Goal: Information Seeking & Learning: Learn about a topic

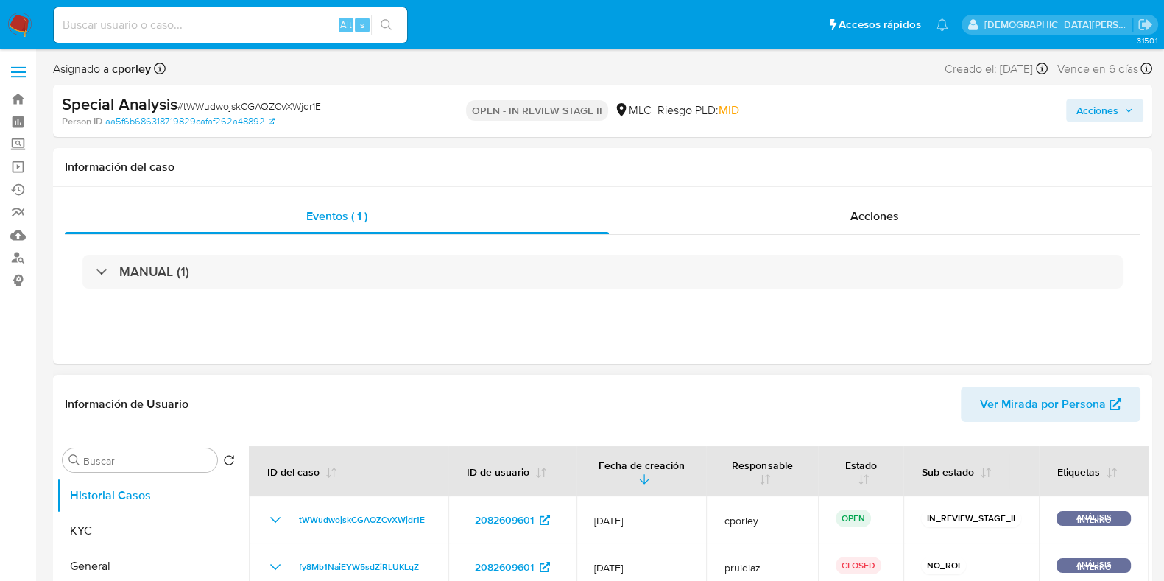
select select "10"
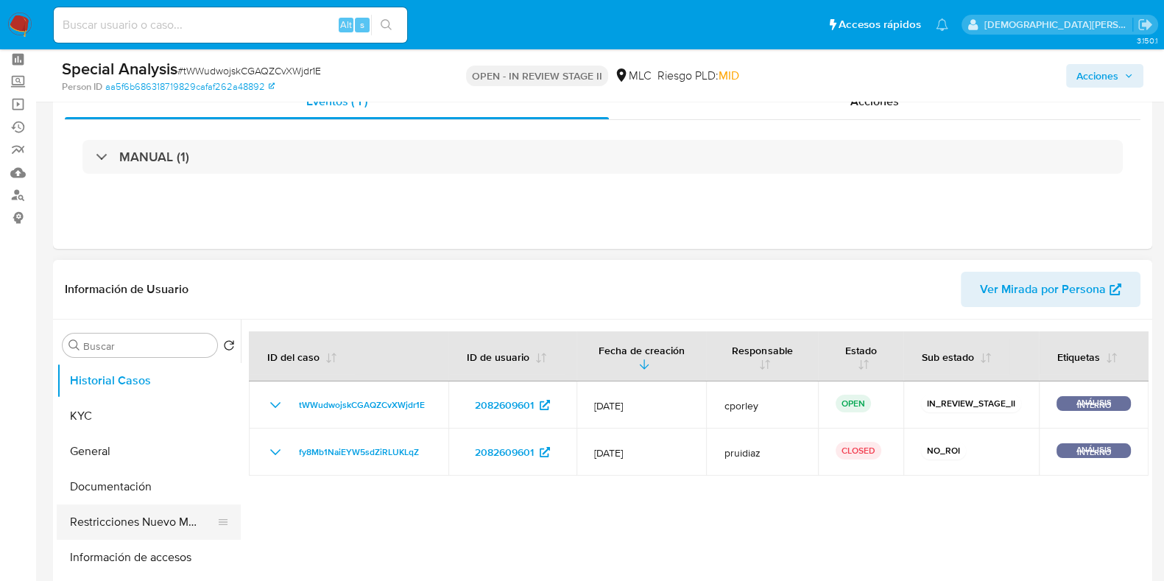
scroll to position [91, 0]
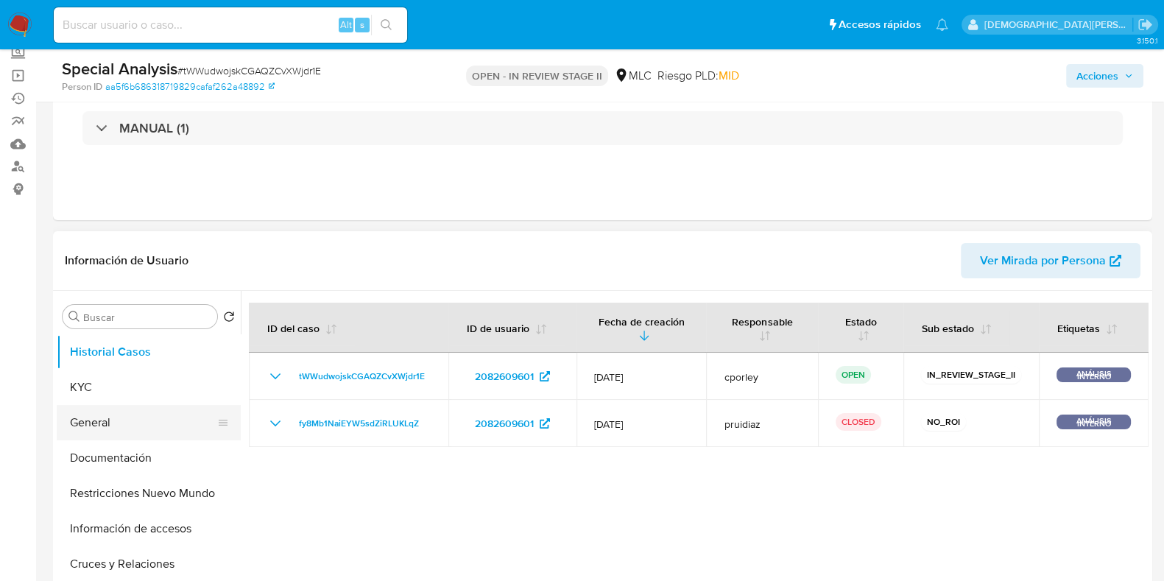
click at [136, 420] on button "General" at bounding box center [143, 422] width 172 height 35
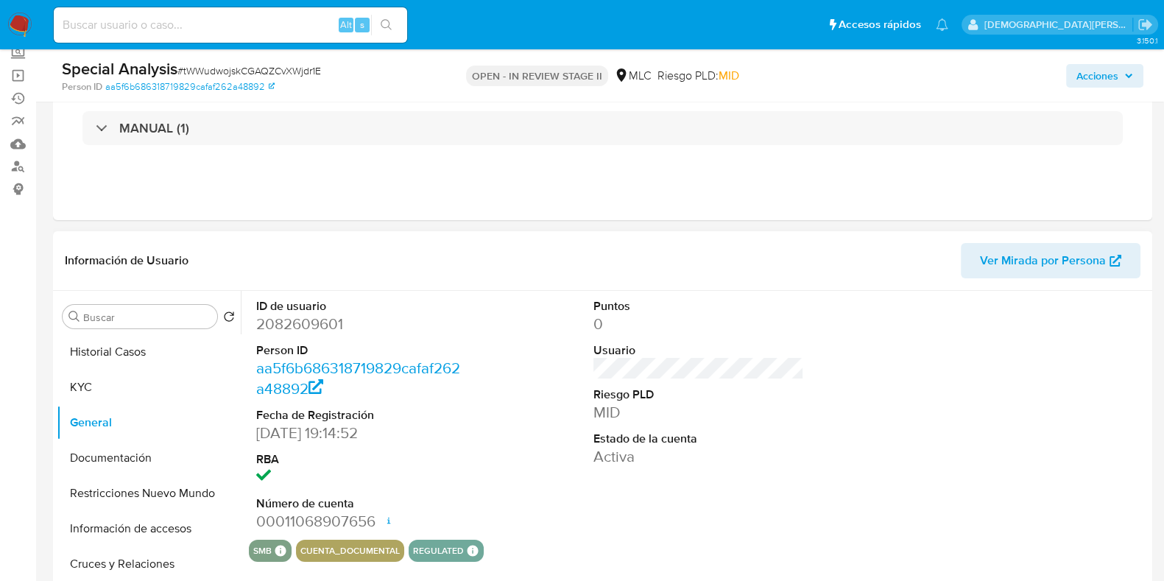
click at [296, 320] on dd "2082609601" at bounding box center [361, 324] width 211 height 21
copy dd "2082609601"
click at [118, 351] on button "Historial Casos" at bounding box center [143, 351] width 172 height 35
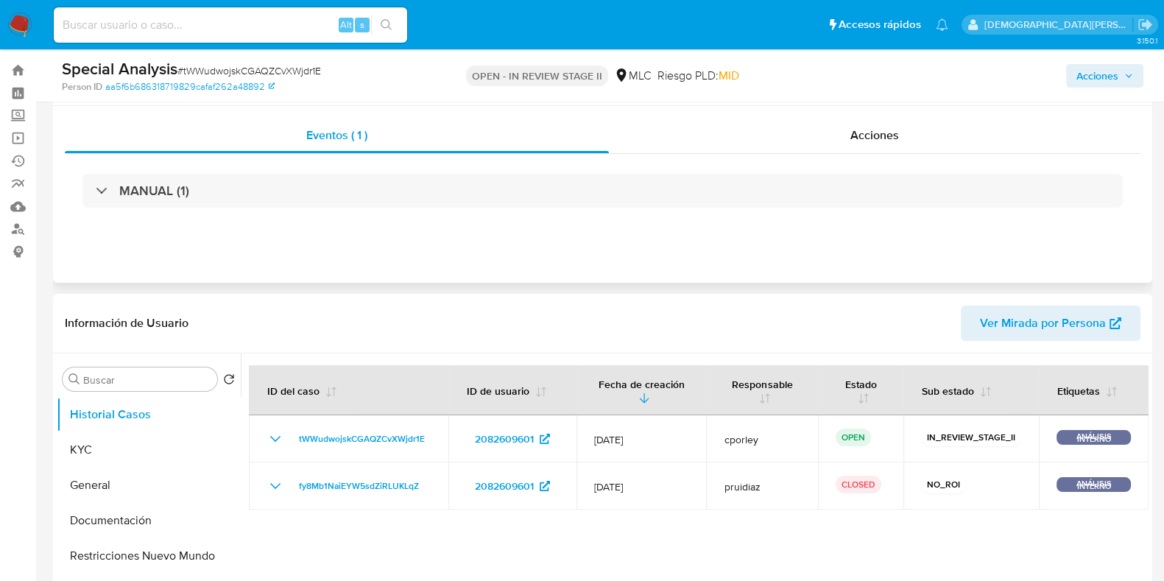
scroll to position [0, 0]
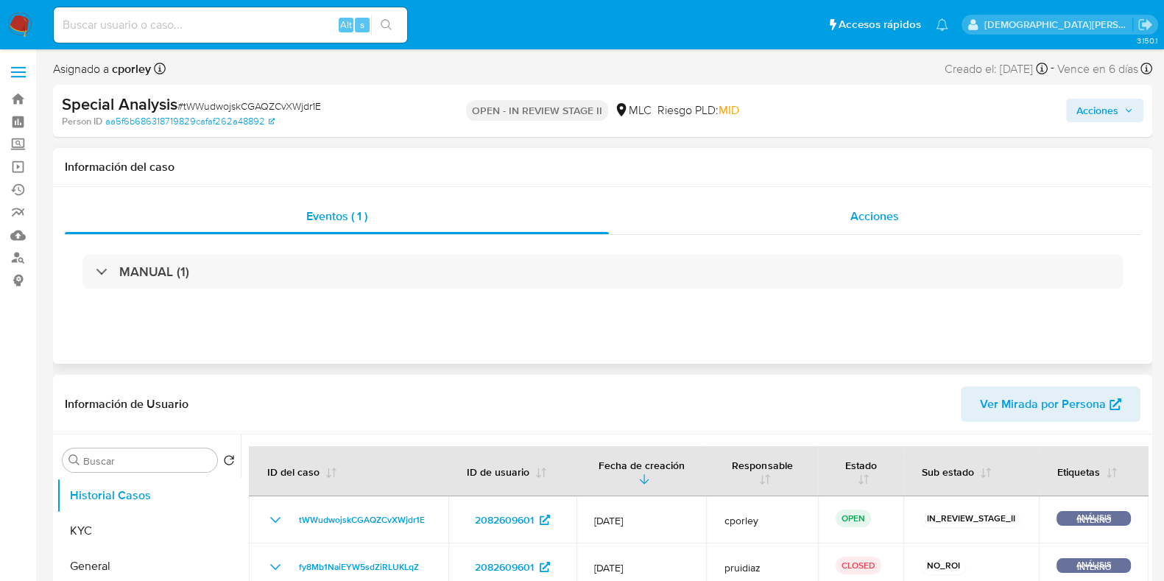
click at [821, 211] on div "Acciones" at bounding box center [874, 216] width 531 height 35
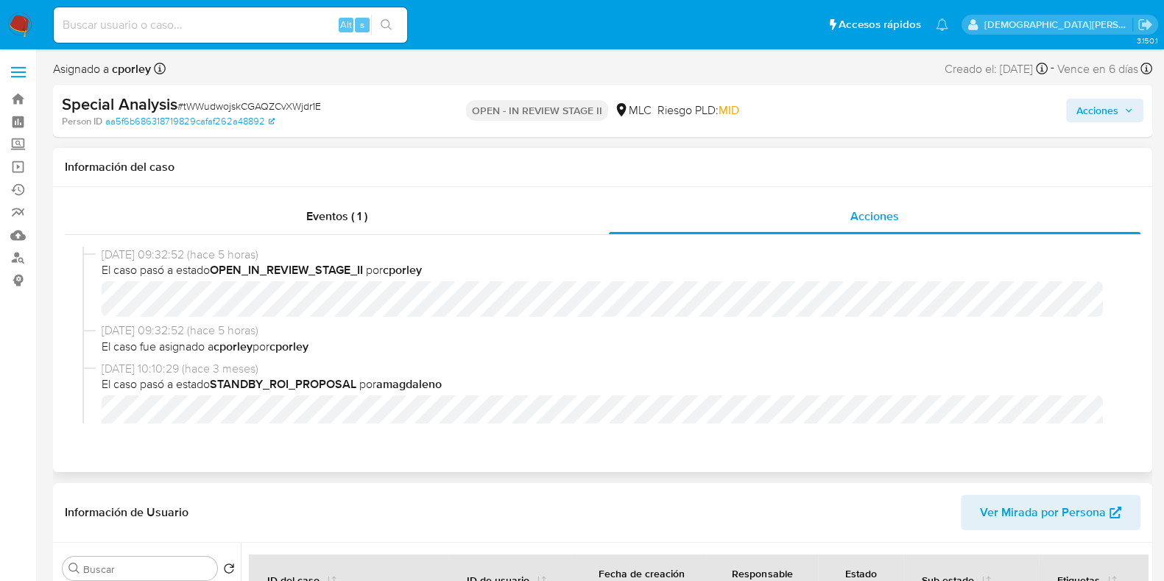
scroll to position [183, 0]
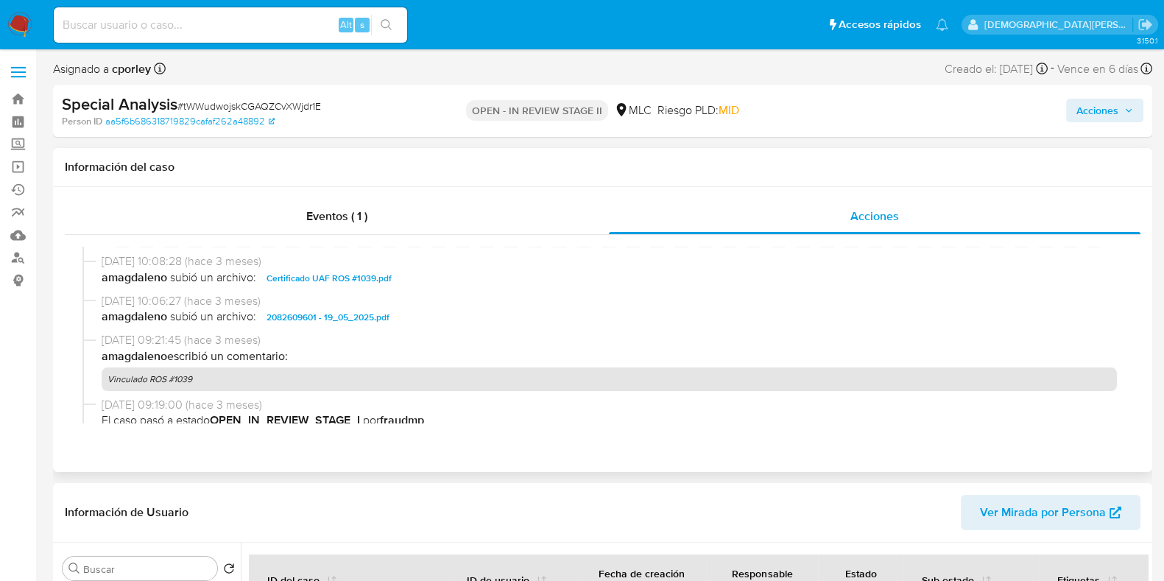
click at [362, 316] on span "2082609601 - 19_05_2025.pdf" at bounding box center [327, 317] width 123 height 18
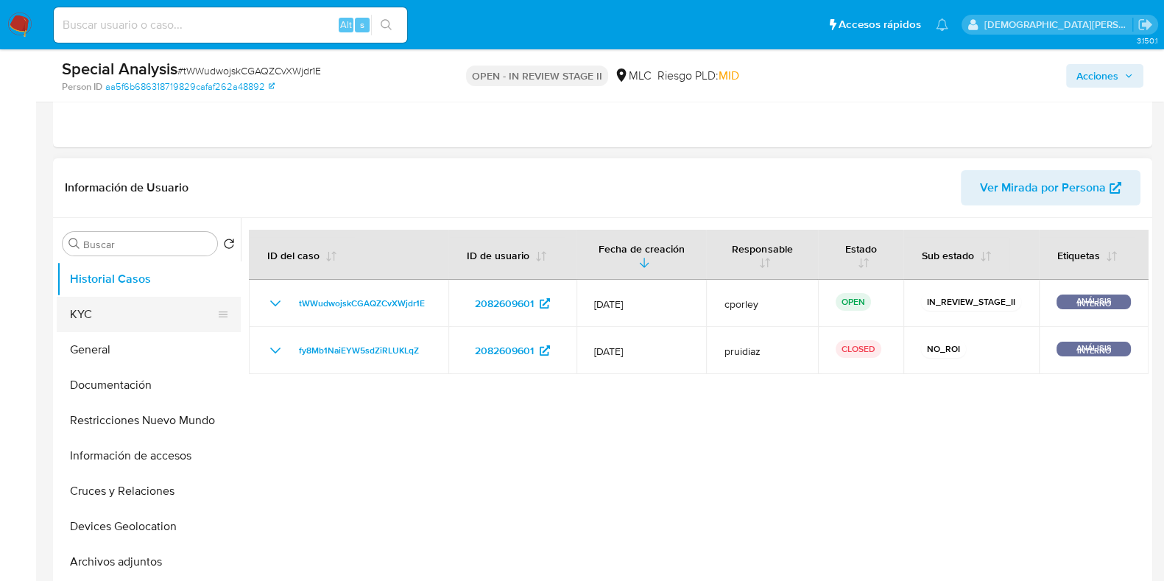
scroll to position [276, 0]
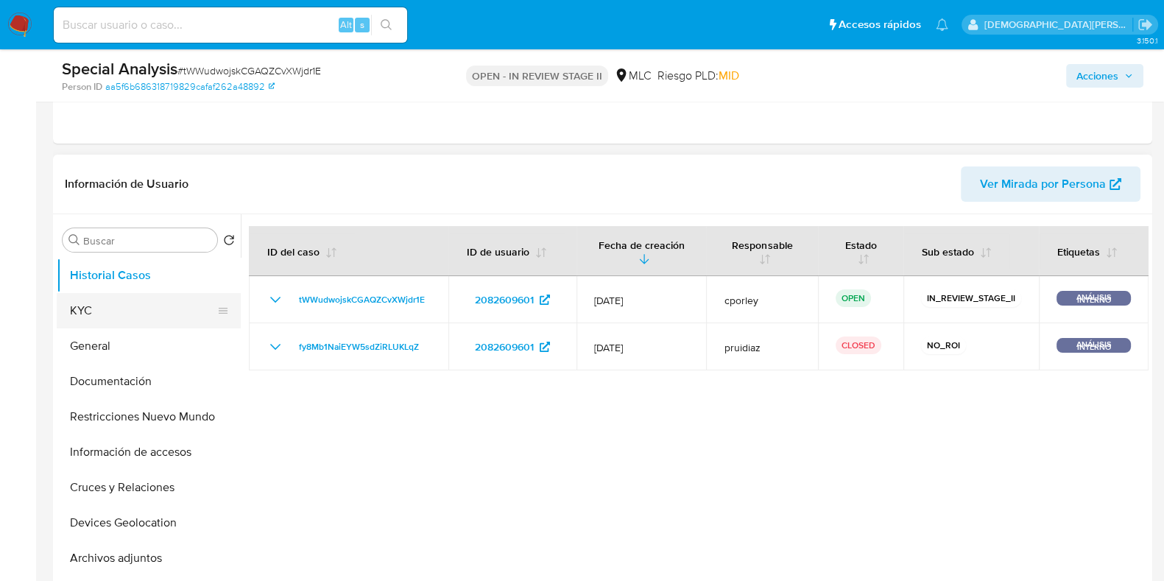
click at [107, 303] on button "KYC" at bounding box center [143, 310] width 172 height 35
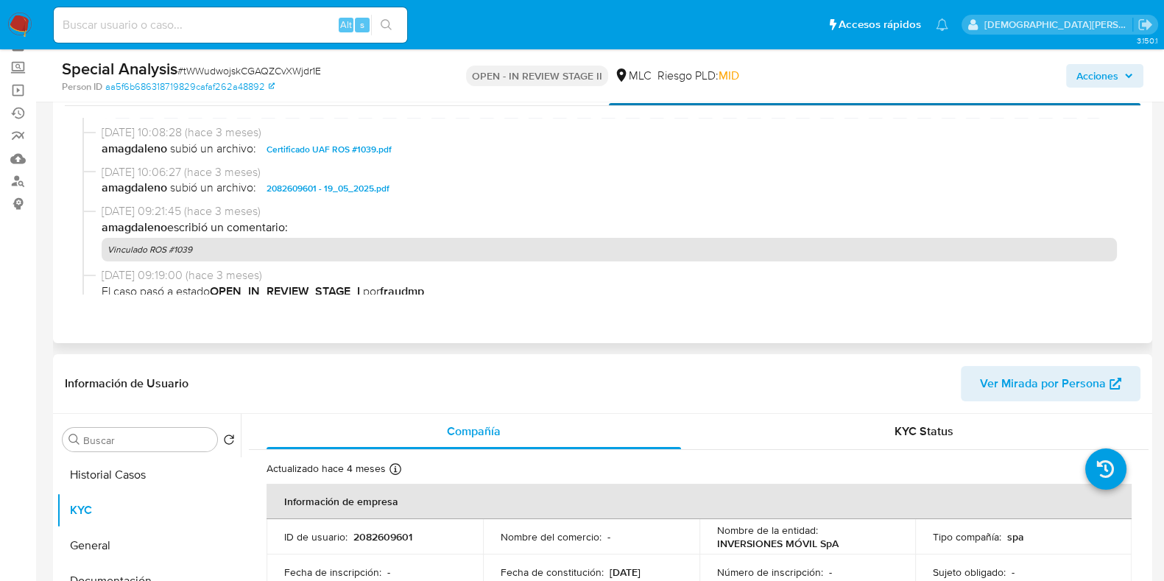
scroll to position [0, 0]
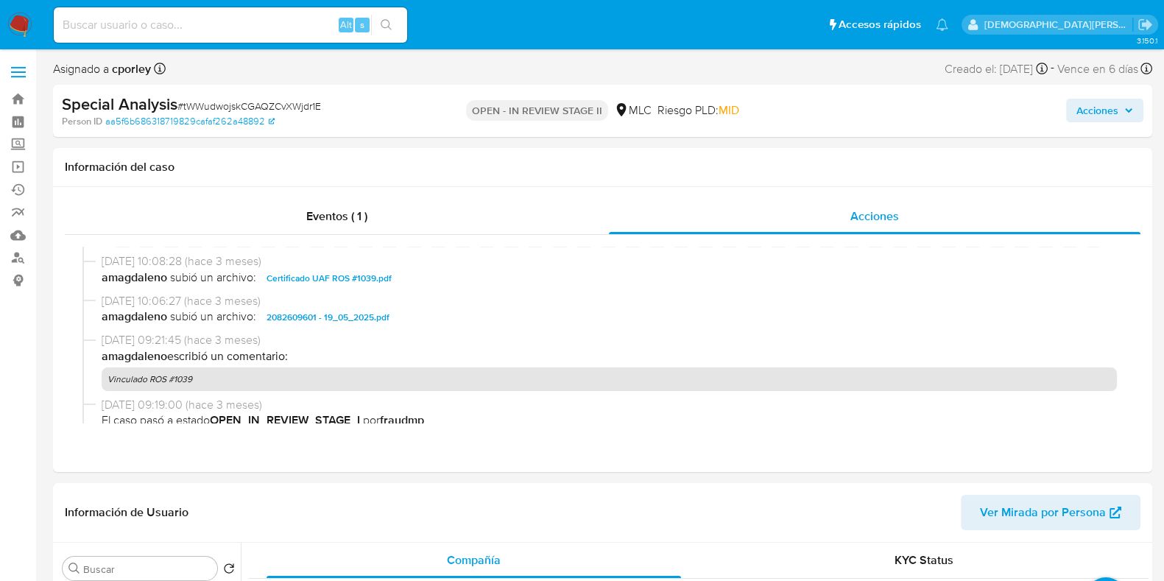
click at [942, 113] on span "Acciones" at bounding box center [1097, 111] width 42 height 24
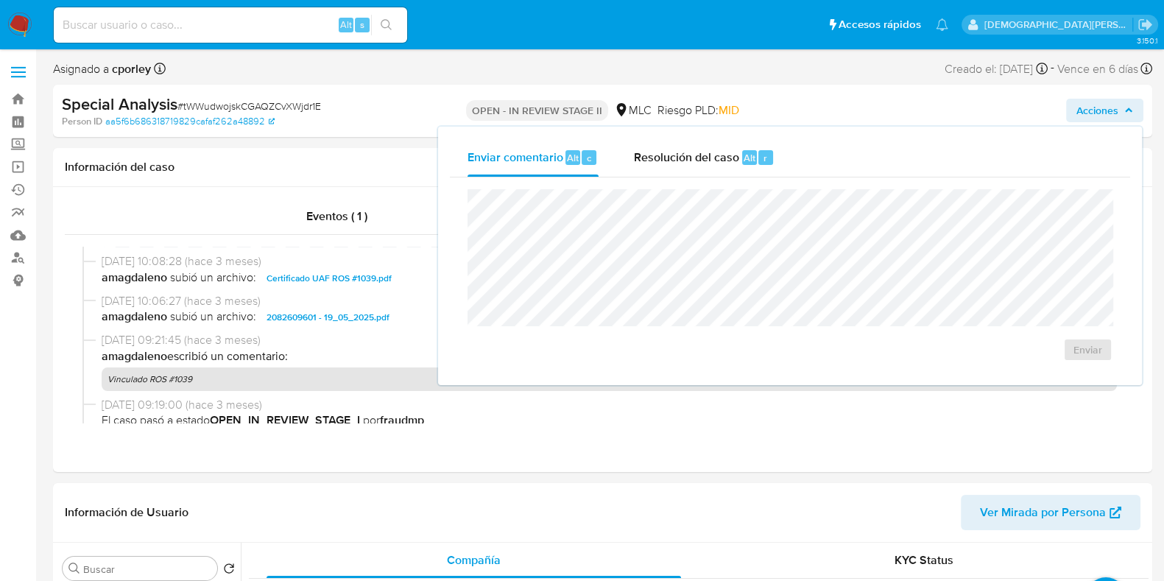
drag, startPoint x: 686, startPoint y: 158, endPoint x: 682, endPoint y: 185, distance: 26.8
click at [686, 160] on span "Resolución del caso" at bounding box center [686, 157] width 105 height 17
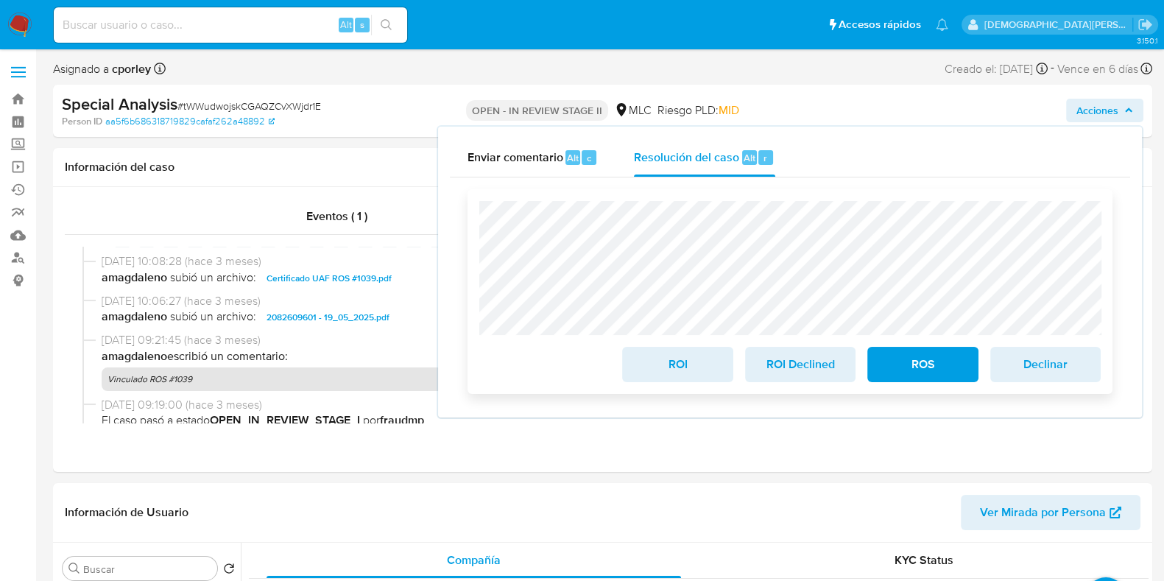
click at [663, 361] on span "ROI" at bounding box center [677, 364] width 72 height 32
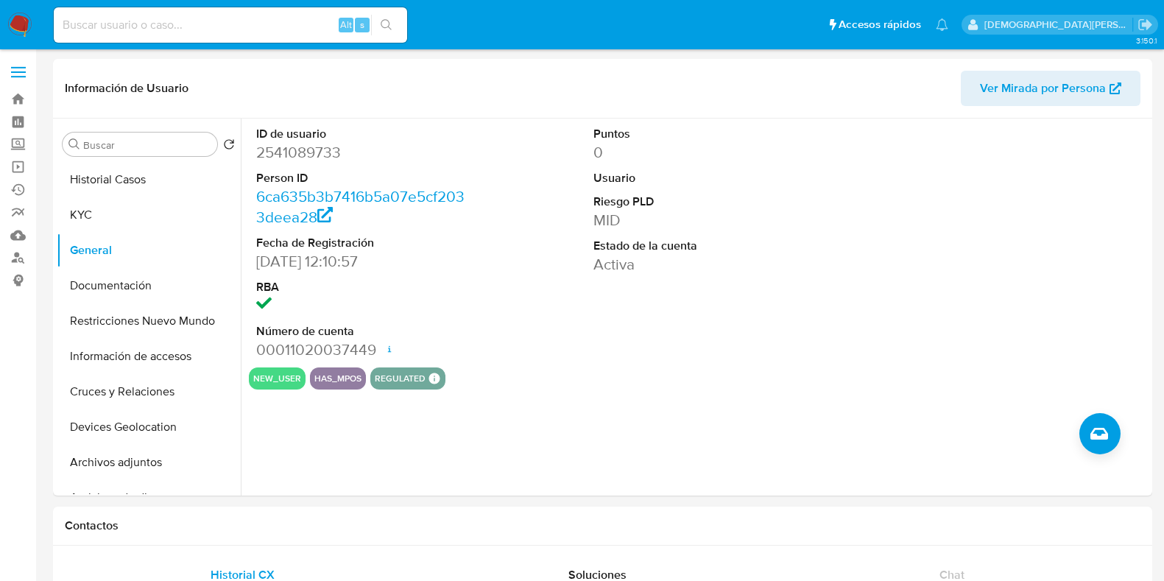
select select "10"
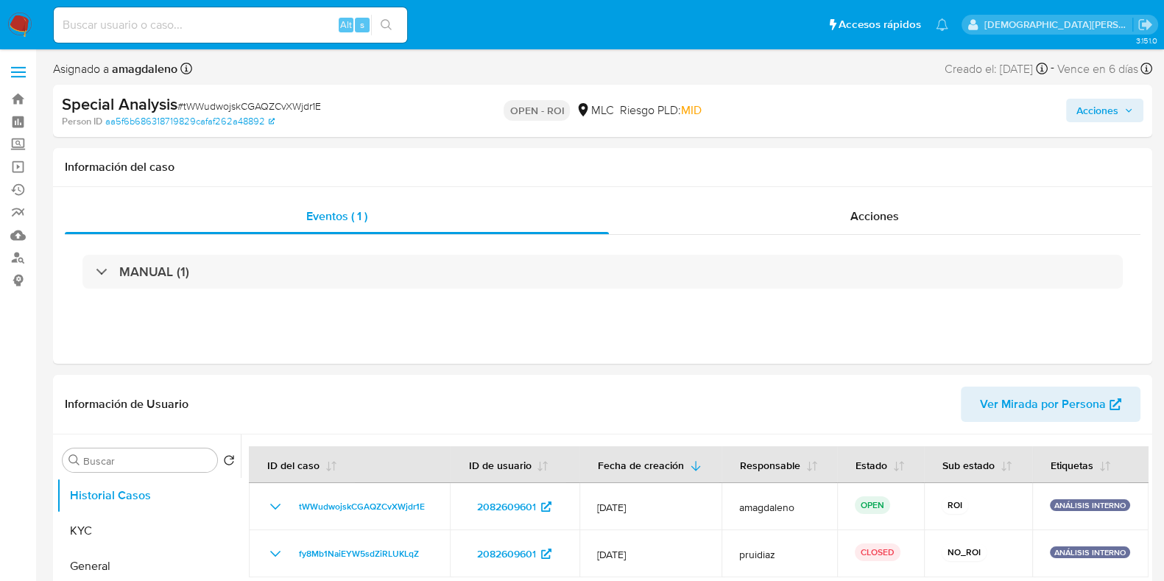
select select "10"
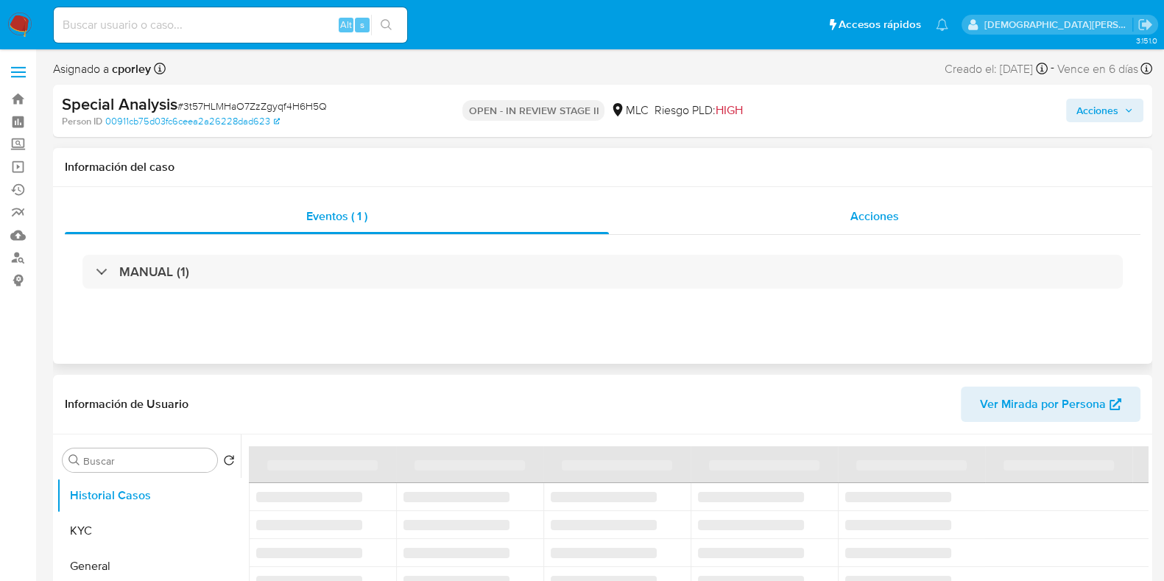
click at [909, 216] on div "Acciones" at bounding box center [874, 216] width 531 height 35
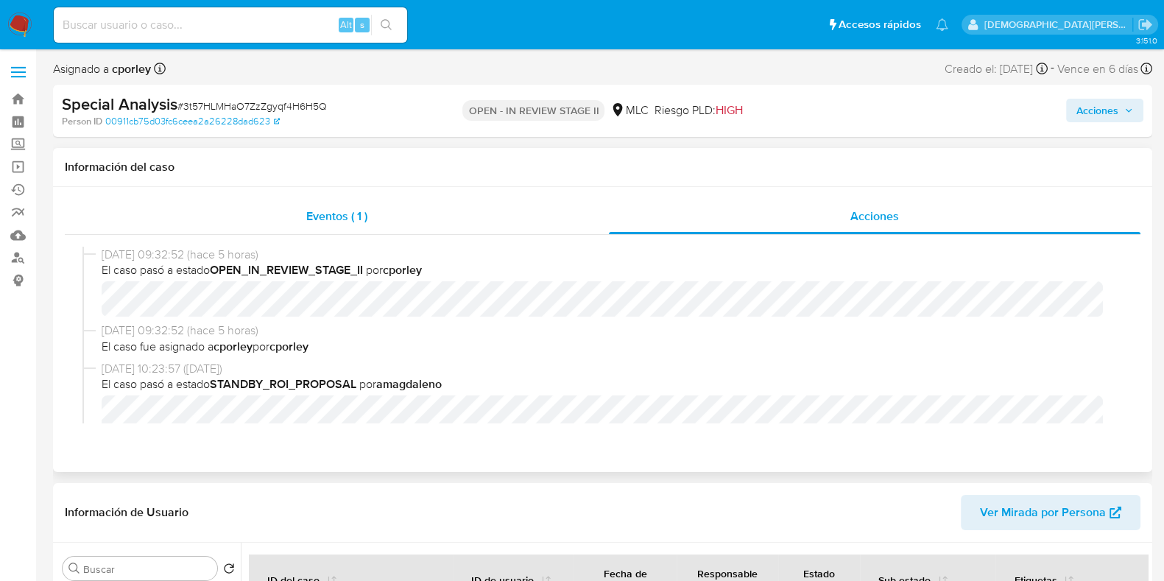
select select "10"
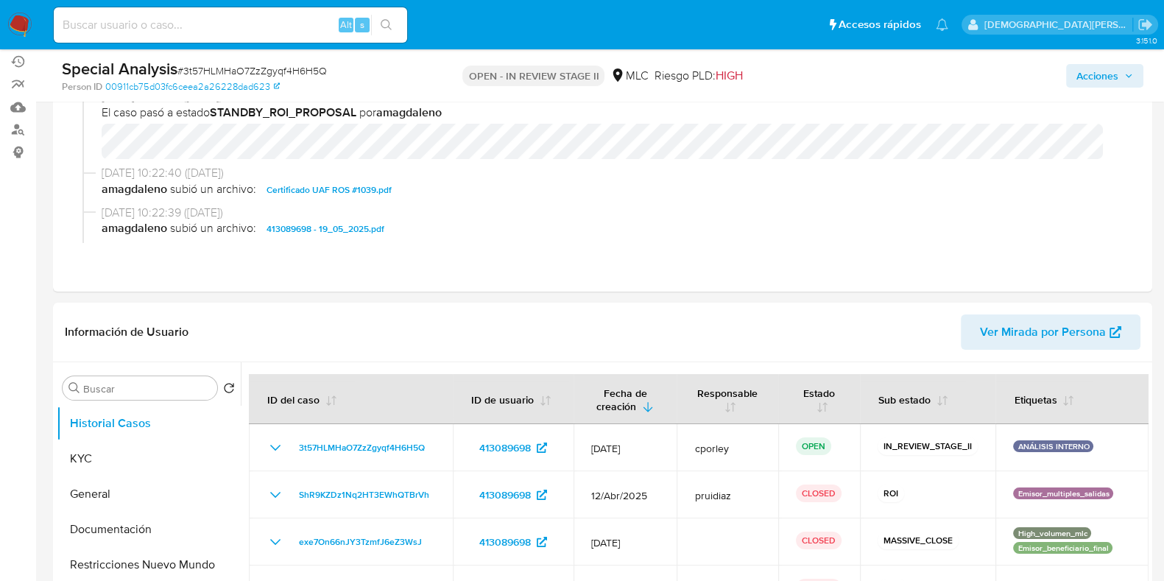
scroll to position [276, 0]
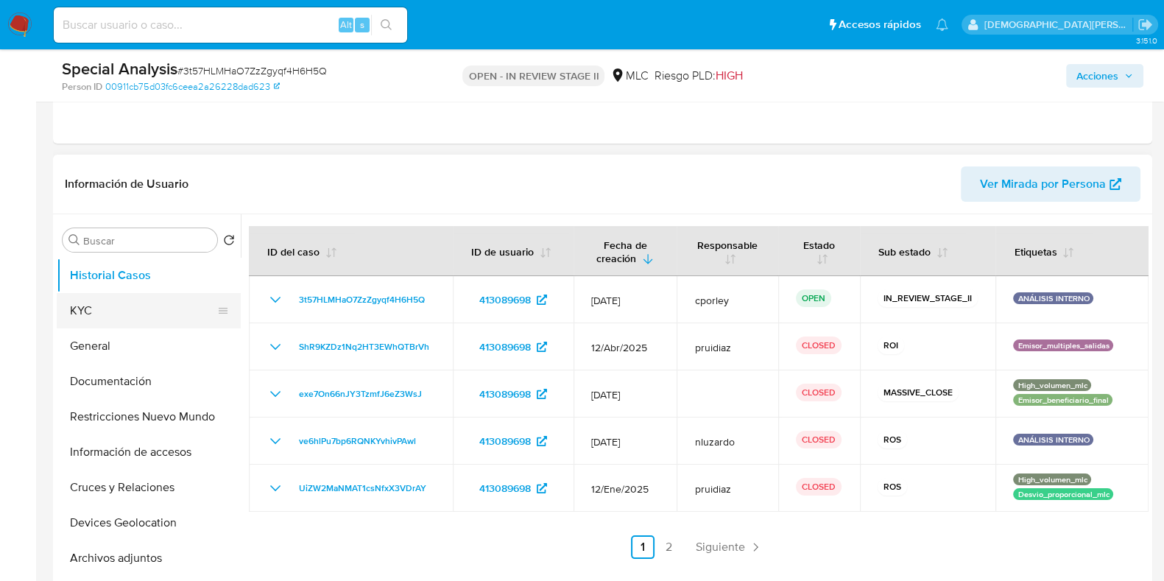
click at [102, 308] on button "KYC" at bounding box center [143, 310] width 172 height 35
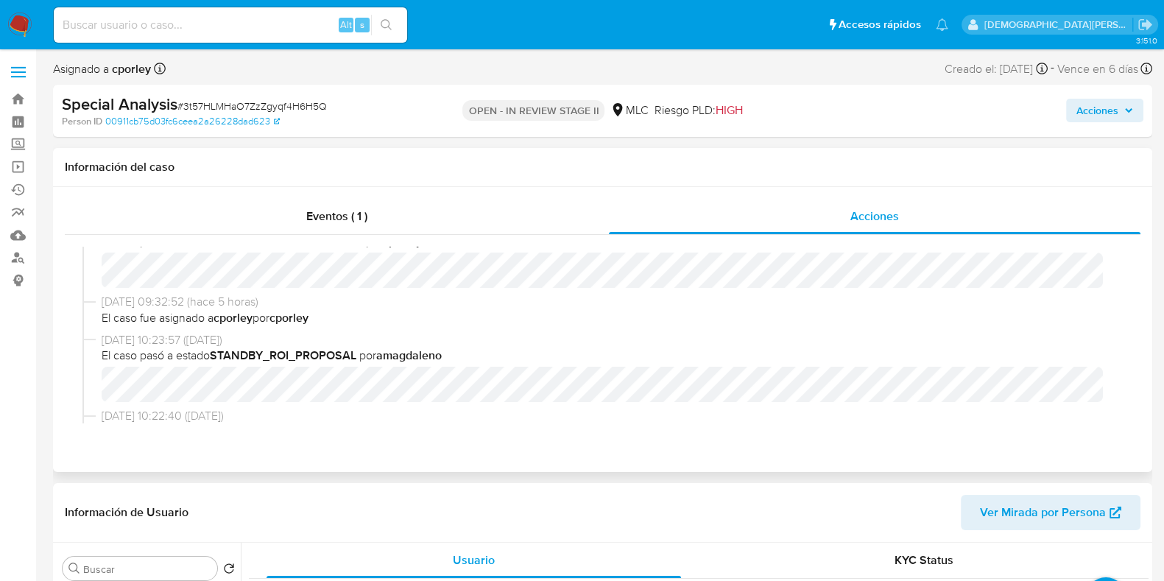
scroll to position [0, 0]
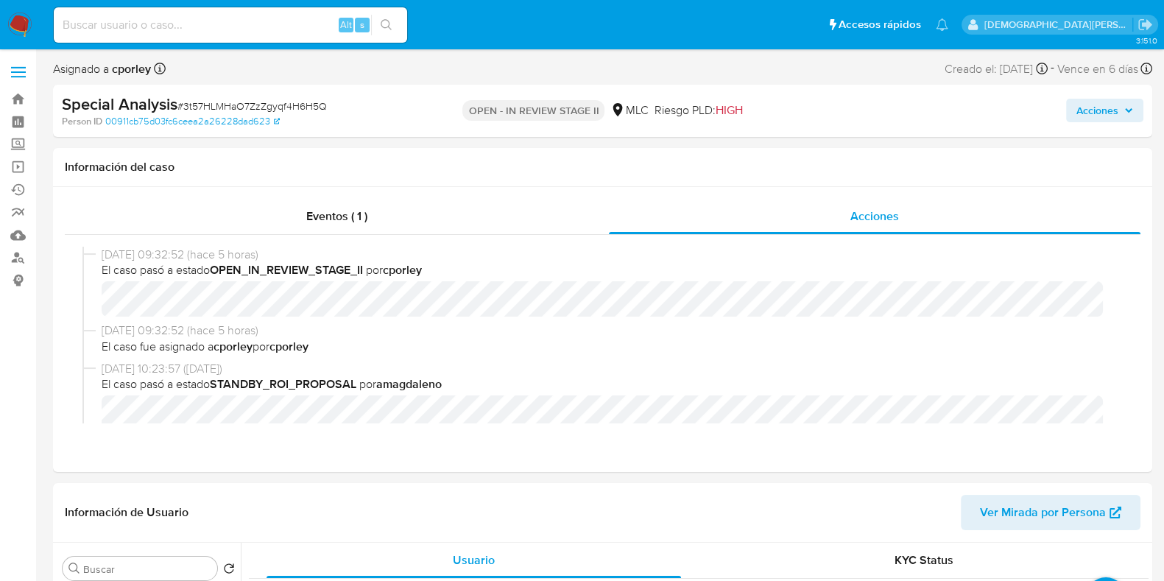
click at [1100, 108] on span "Acciones" at bounding box center [1097, 111] width 42 height 24
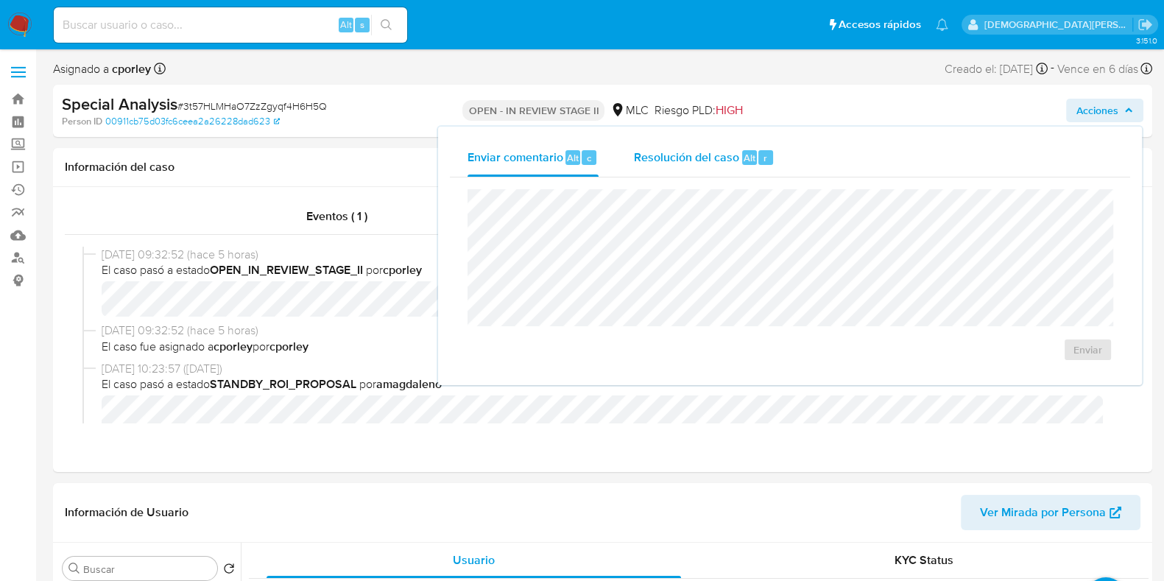
click at [647, 160] on span "Resolución del caso" at bounding box center [686, 157] width 105 height 17
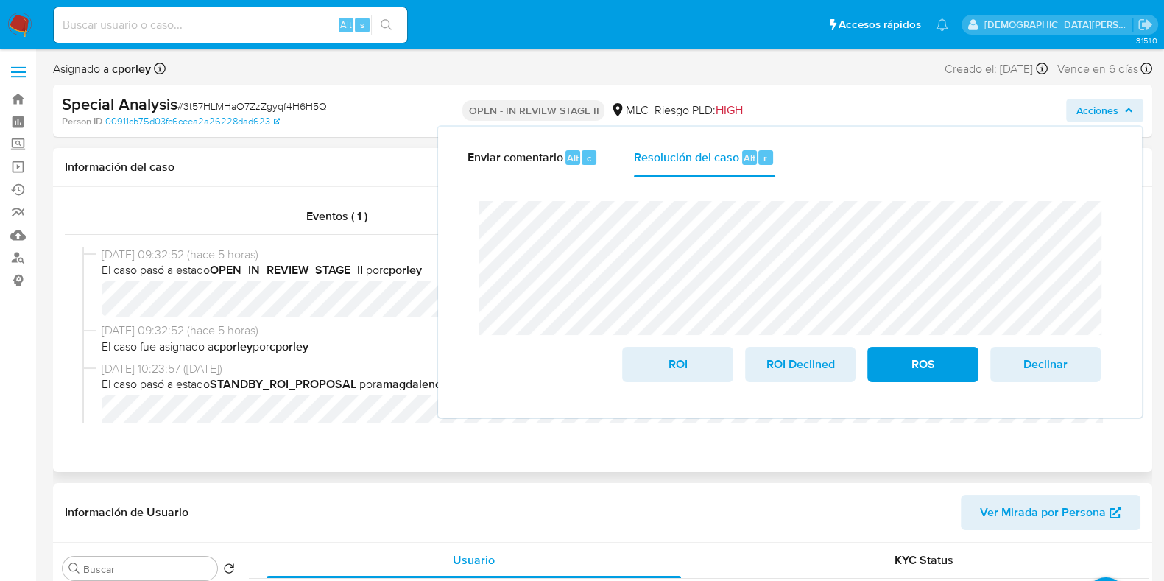
click at [250, 354] on b "cporley" at bounding box center [232, 346] width 39 height 17
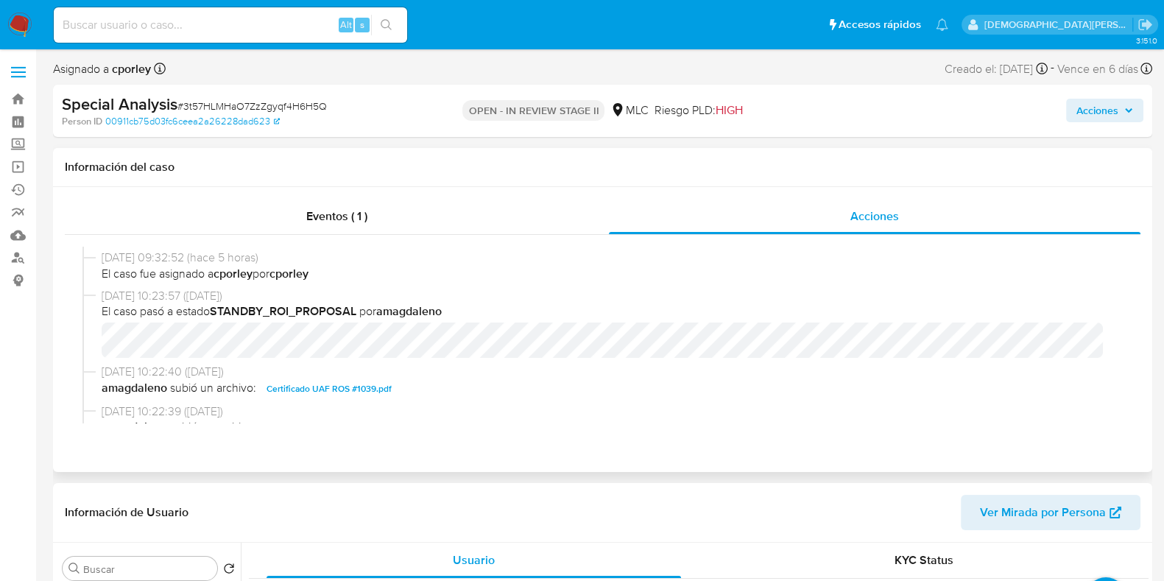
scroll to position [183, 0]
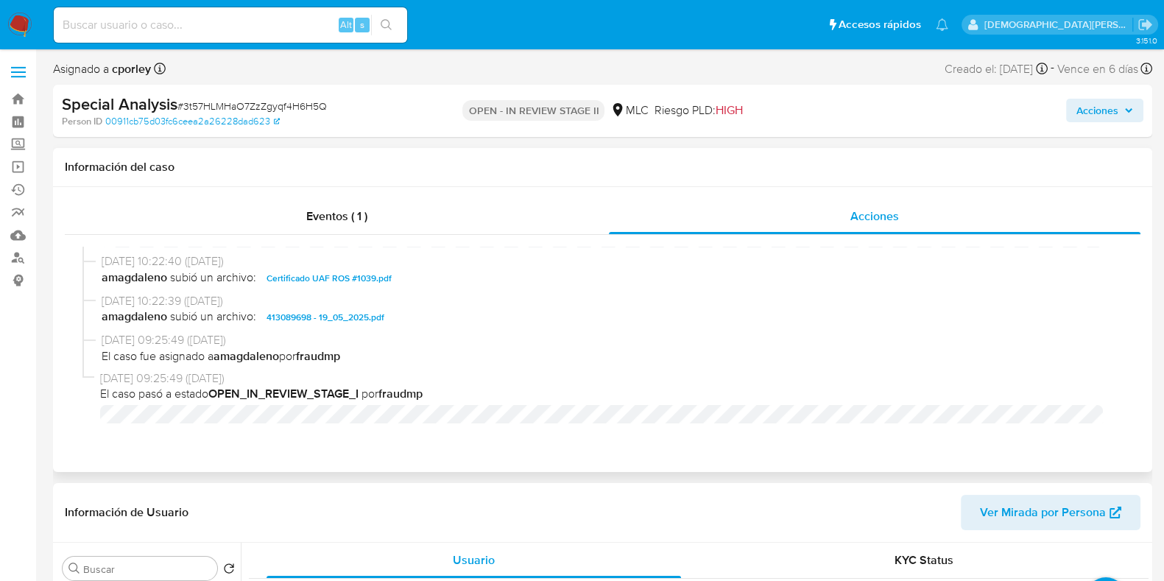
click at [331, 322] on span "413089698 - 19_05_2025.pdf" at bounding box center [325, 317] width 118 height 18
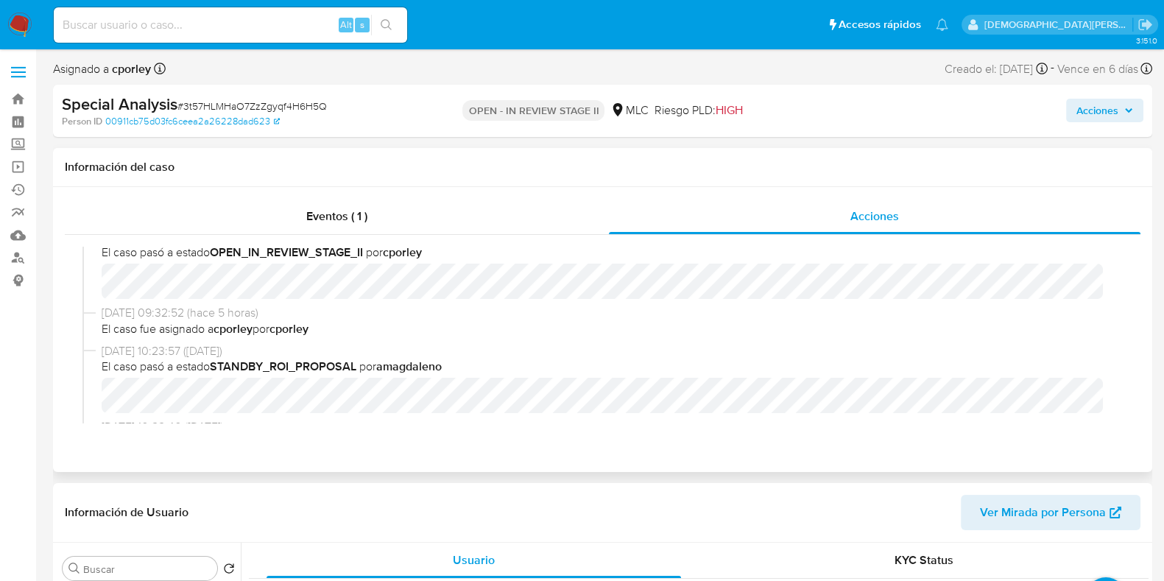
scroll to position [0, 0]
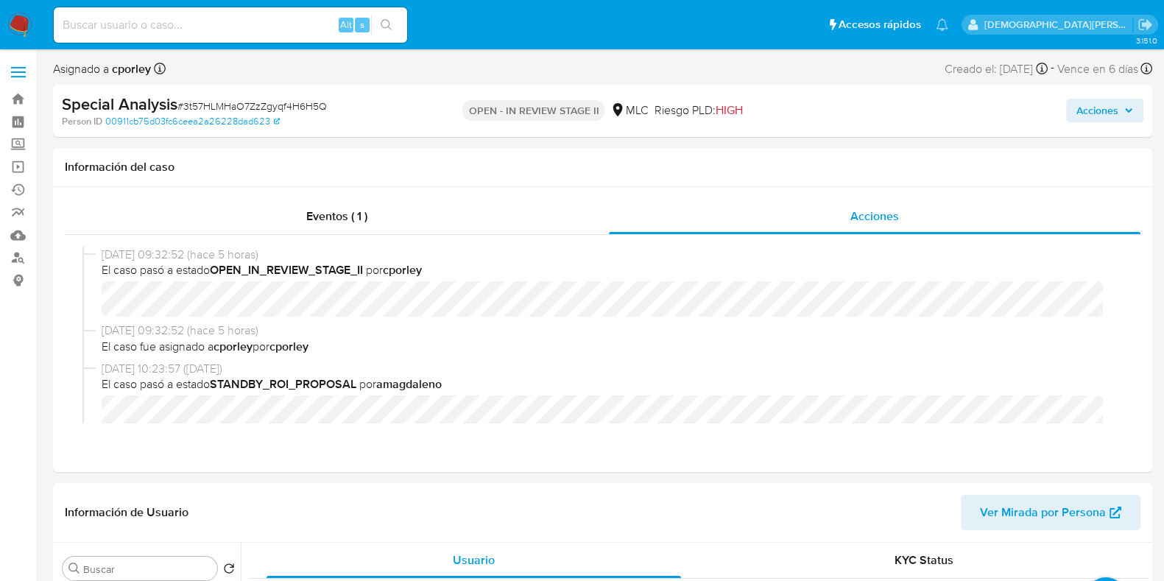
click at [1090, 109] on span "Acciones" at bounding box center [1097, 111] width 42 height 24
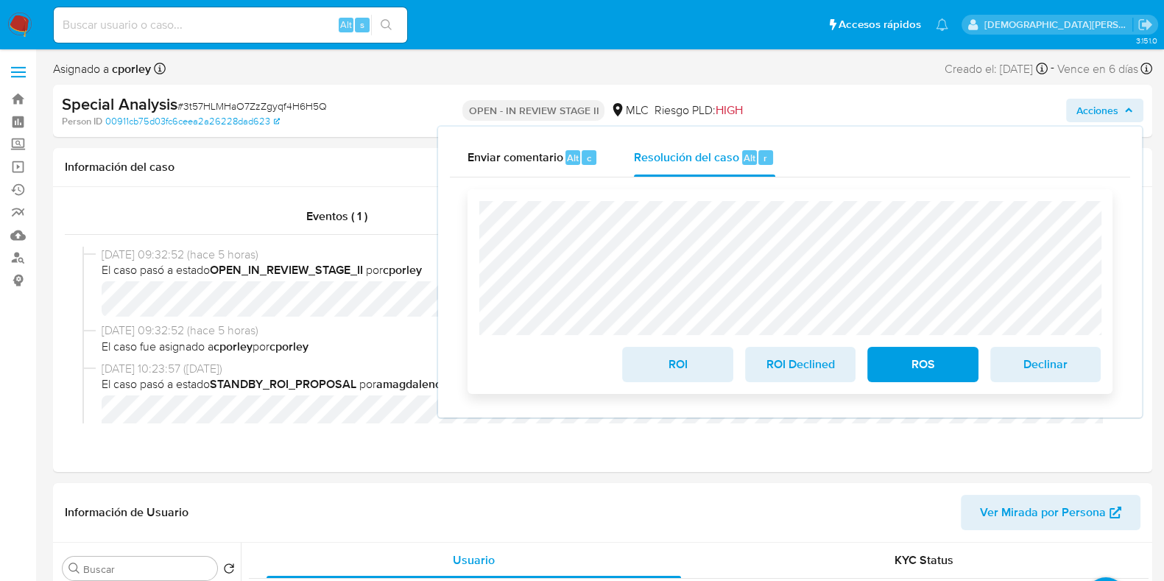
click at [659, 364] on span "ROI" at bounding box center [677, 364] width 72 height 32
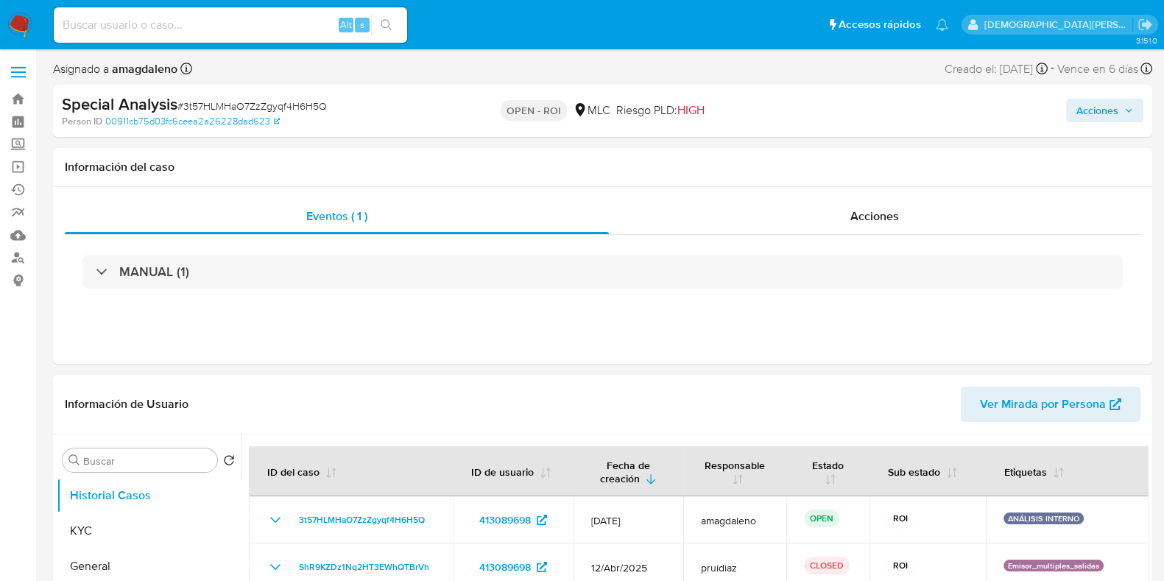
select select "10"
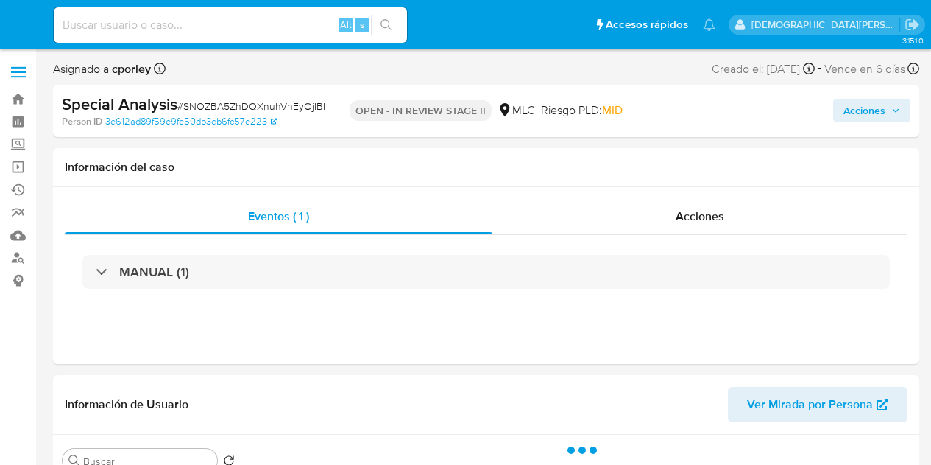
select select "10"
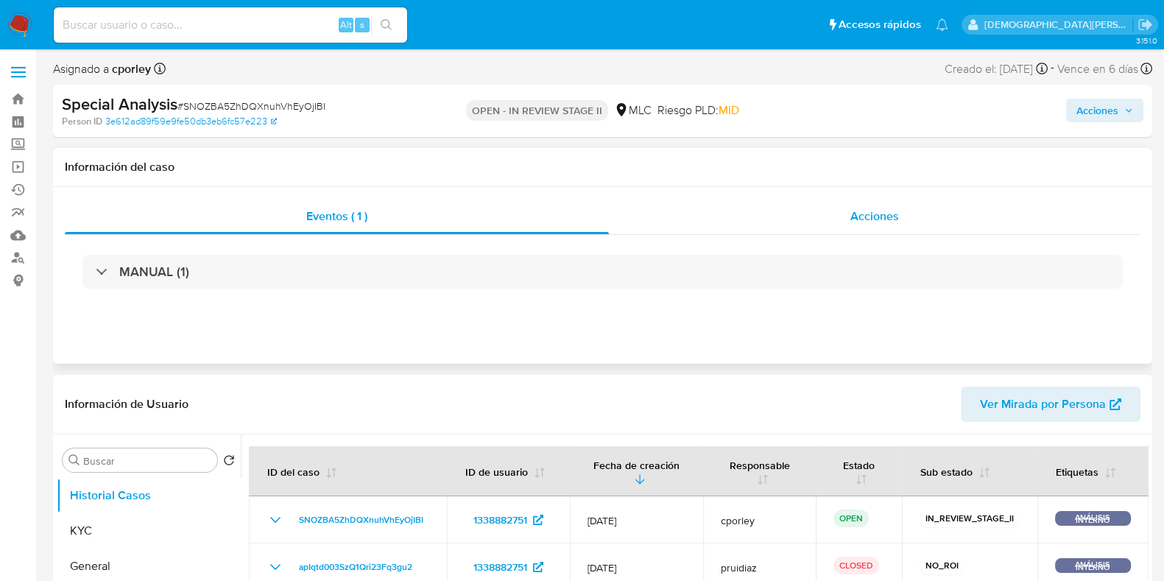
click at [817, 215] on div "Acciones" at bounding box center [874, 216] width 531 height 35
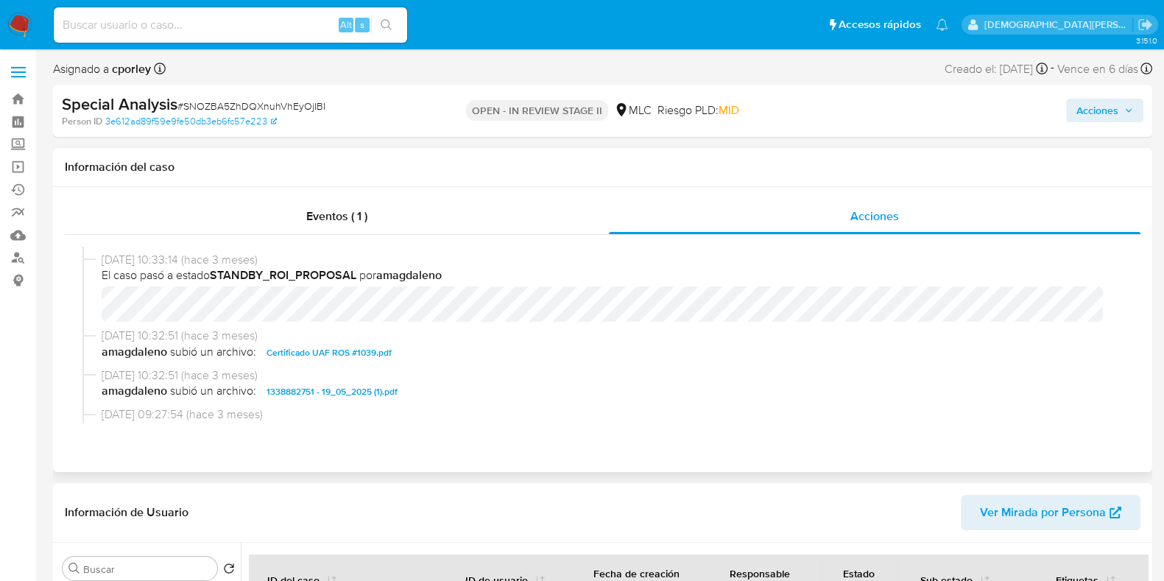
scroll to position [183, 0]
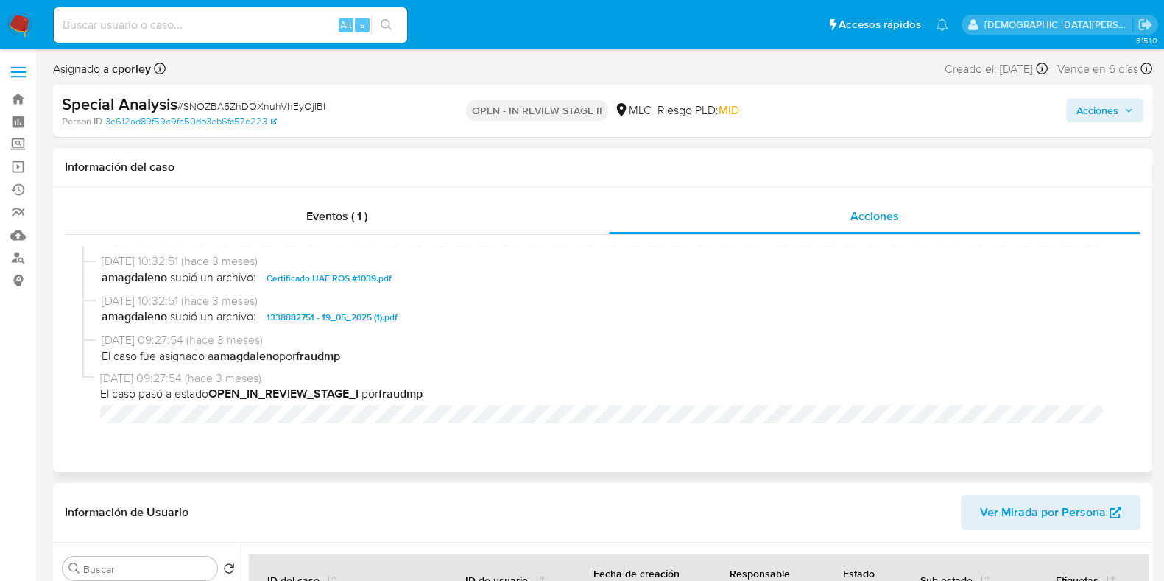
click at [314, 317] on span "1338882751 - 19_05_2025 (1).pdf" at bounding box center [331, 317] width 131 height 18
click at [339, 314] on span "1338882751 - 19_05_2025 (1).pdf" at bounding box center [331, 317] width 131 height 18
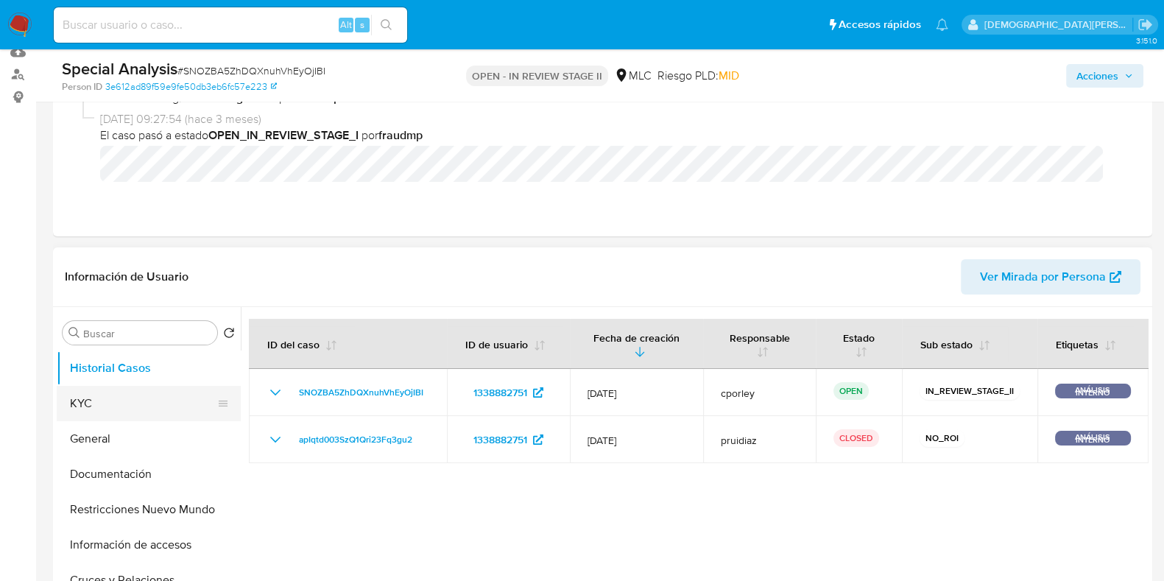
click at [105, 392] on button "KYC" at bounding box center [143, 403] width 172 height 35
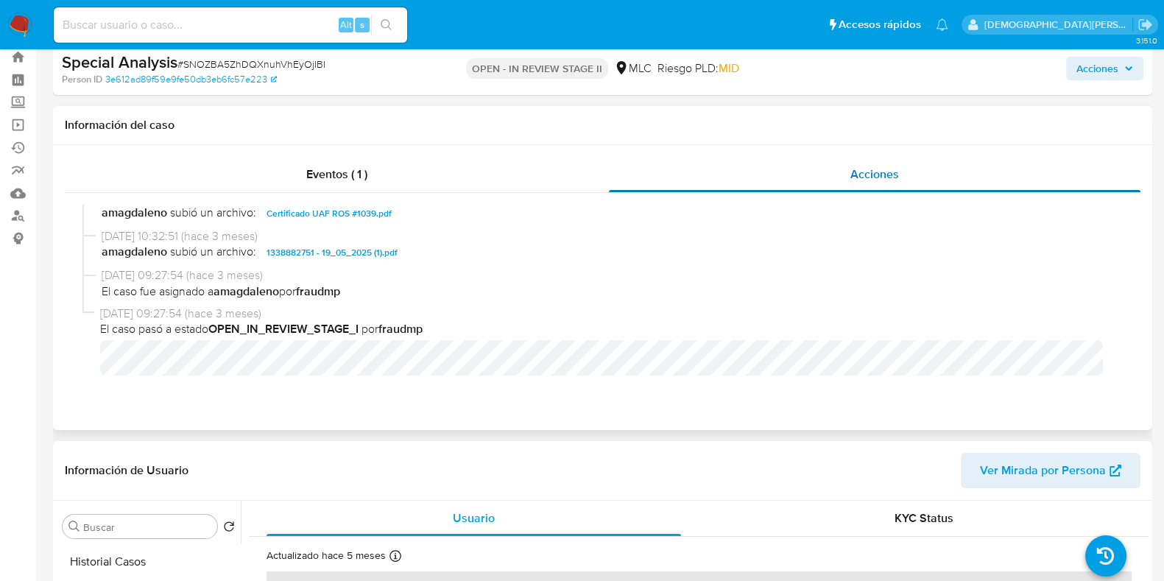
scroll to position [0, 0]
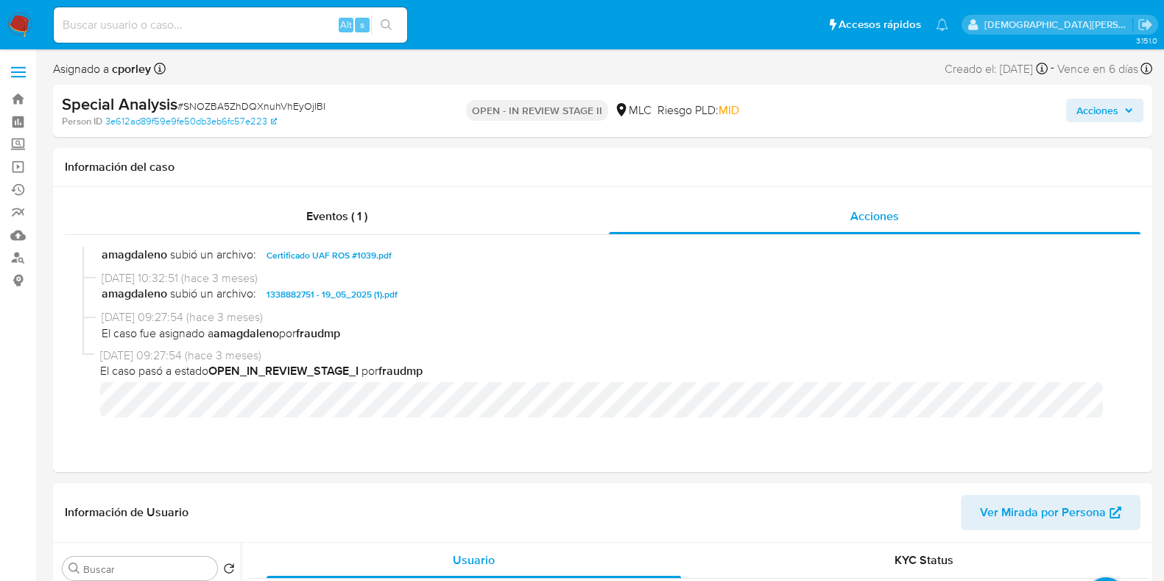
drag, startPoint x: 1086, startPoint y: 110, endPoint x: 1056, endPoint y: 118, distance: 30.5
click at [930, 110] on span "Acciones" at bounding box center [1097, 111] width 42 height 24
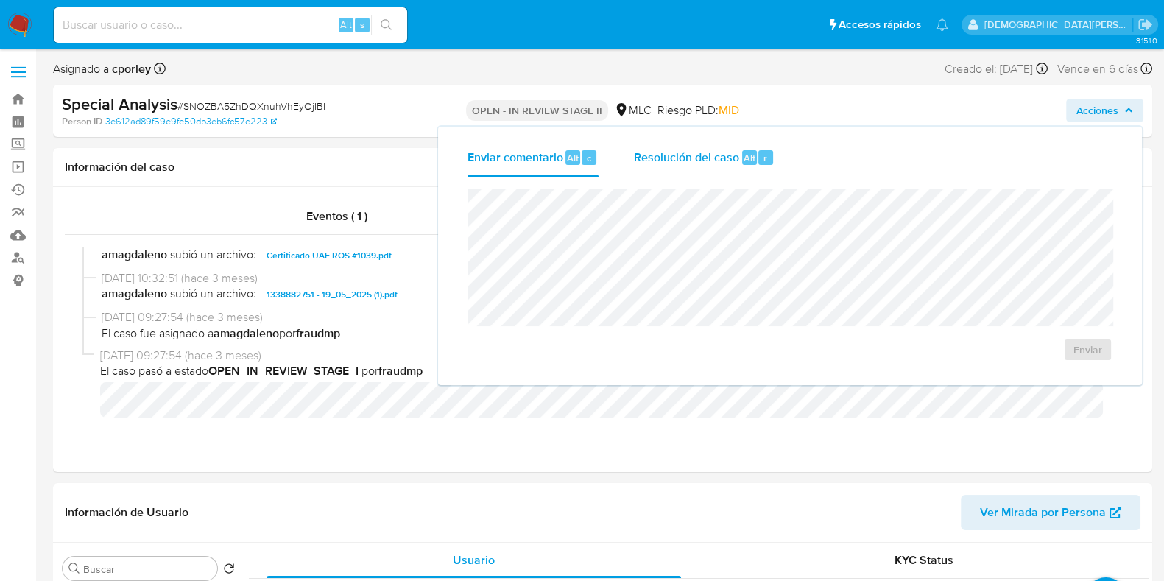
click at [698, 158] on span "Resolución del caso" at bounding box center [686, 157] width 105 height 17
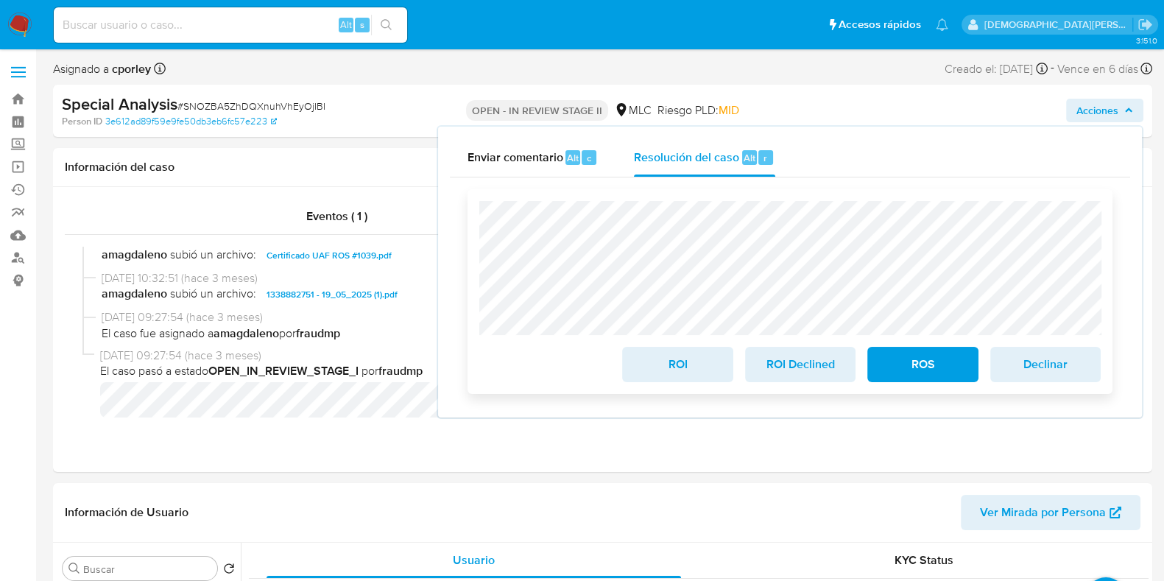
click at [656, 370] on span "ROI" at bounding box center [677, 364] width 72 height 32
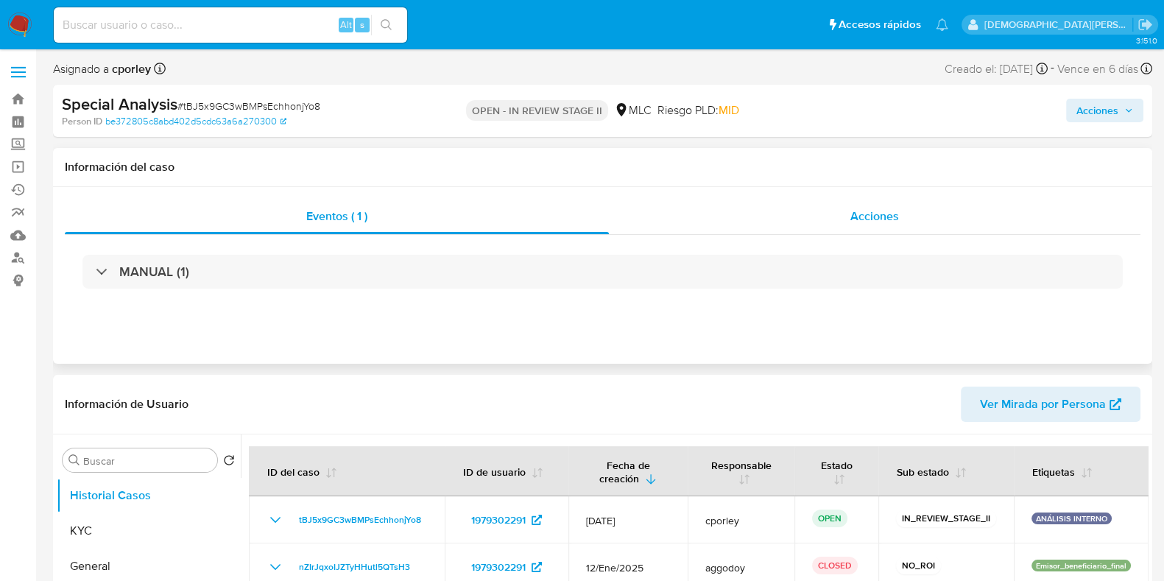
click at [889, 216] on span "Acciones" at bounding box center [874, 216] width 49 height 17
select select "10"
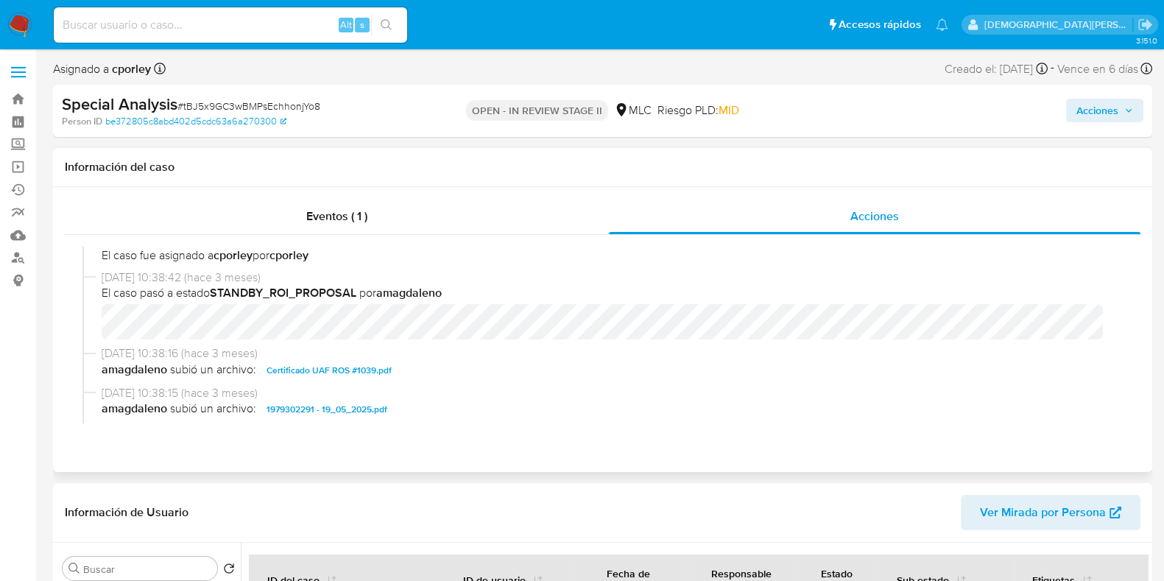
scroll to position [183, 0]
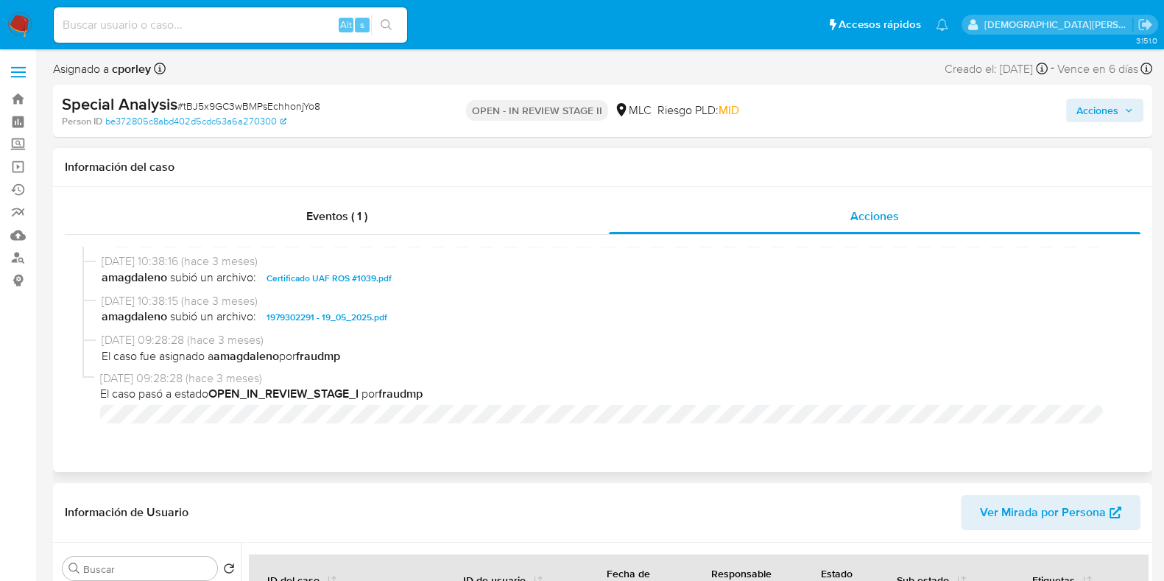
click at [306, 314] on span "1979302291 - 19_05_2025.pdf" at bounding box center [326, 317] width 121 height 18
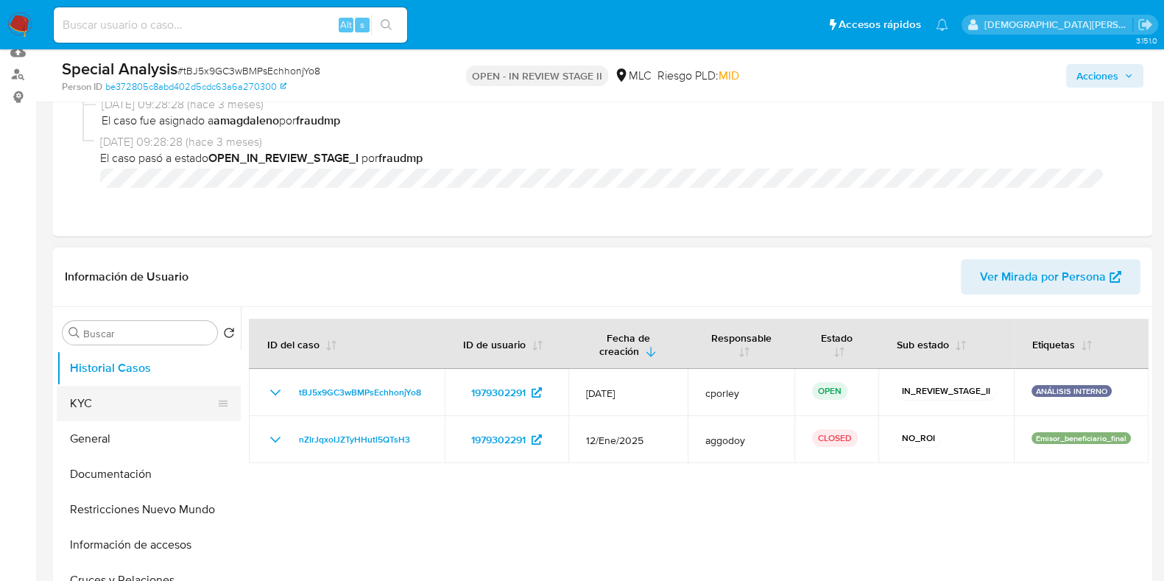
click at [80, 396] on button "KYC" at bounding box center [143, 403] width 172 height 35
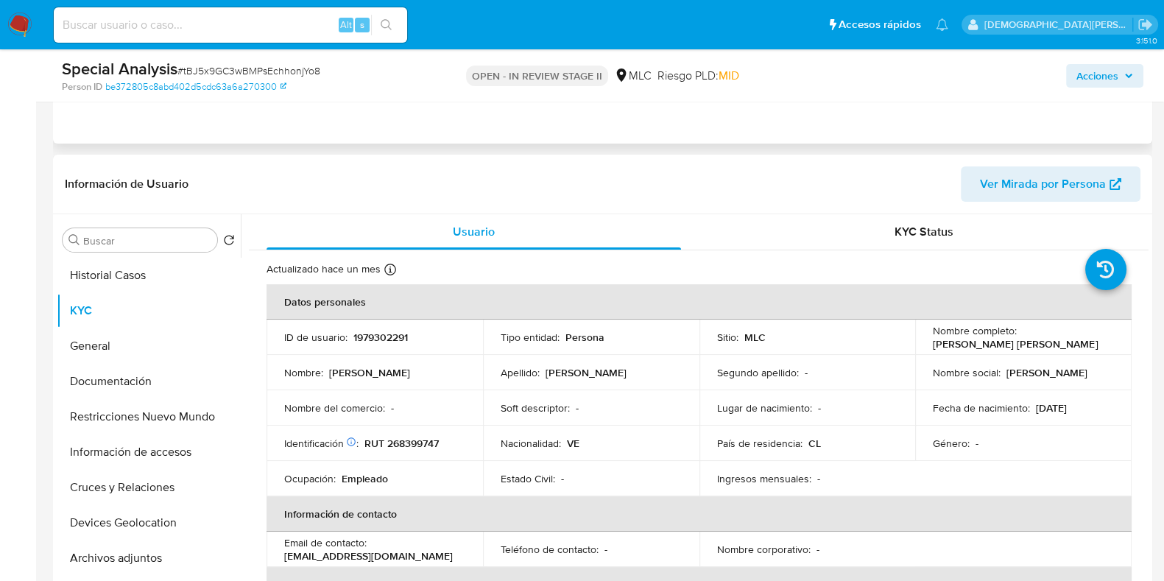
scroll to position [0, 0]
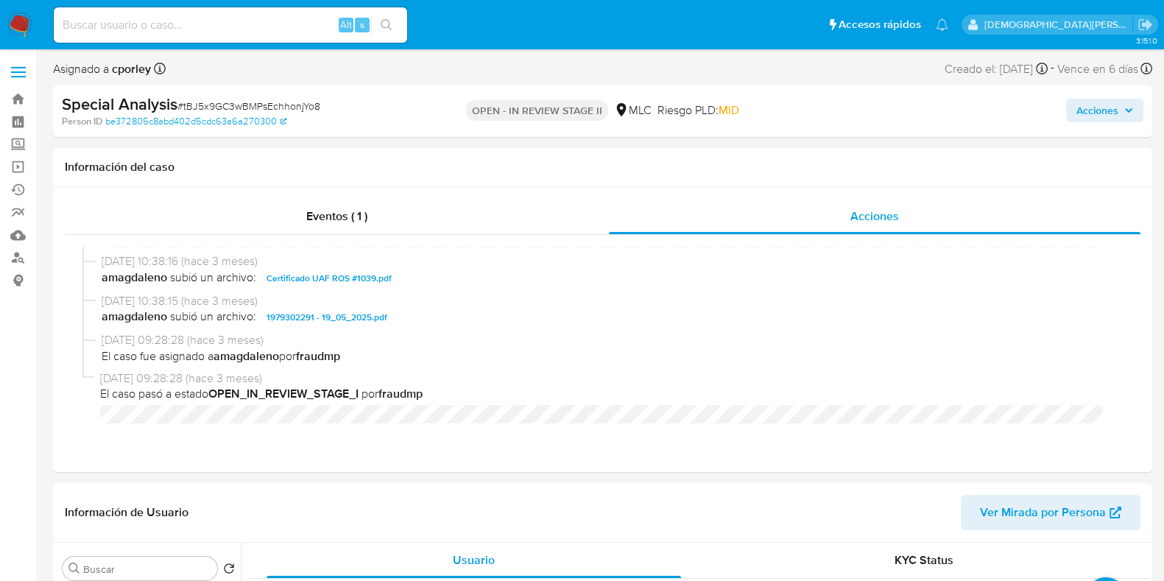
click at [942, 110] on span "Acciones" at bounding box center [1097, 111] width 42 height 24
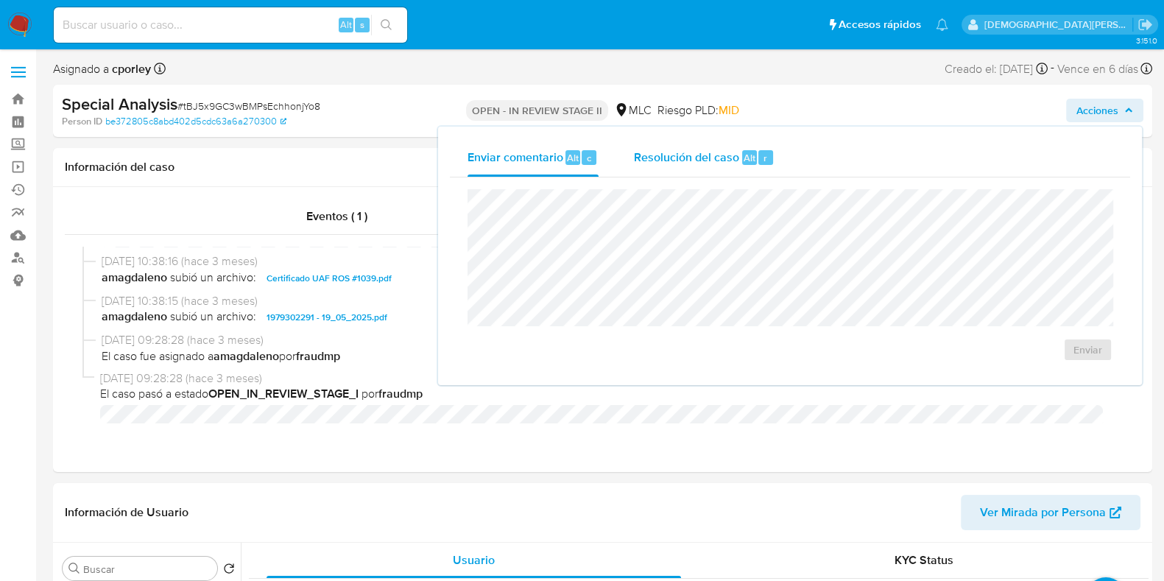
click at [679, 162] on span "Resolución del caso" at bounding box center [686, 157] width 105 height 17
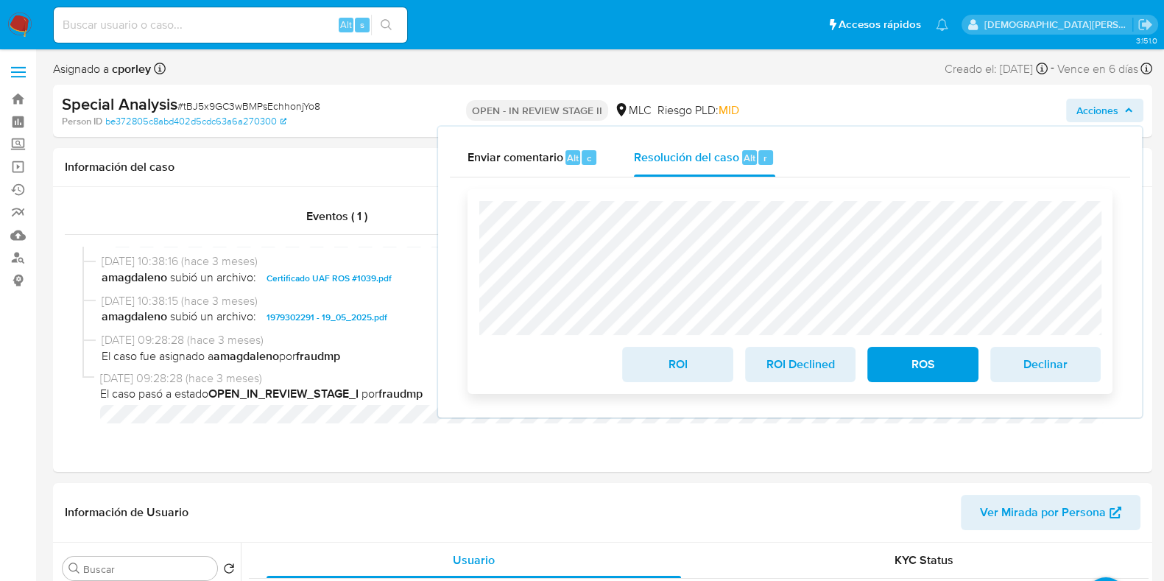
click at [674, 369] on span "ROI" at bounding box center [677, 364] width 72 height 32
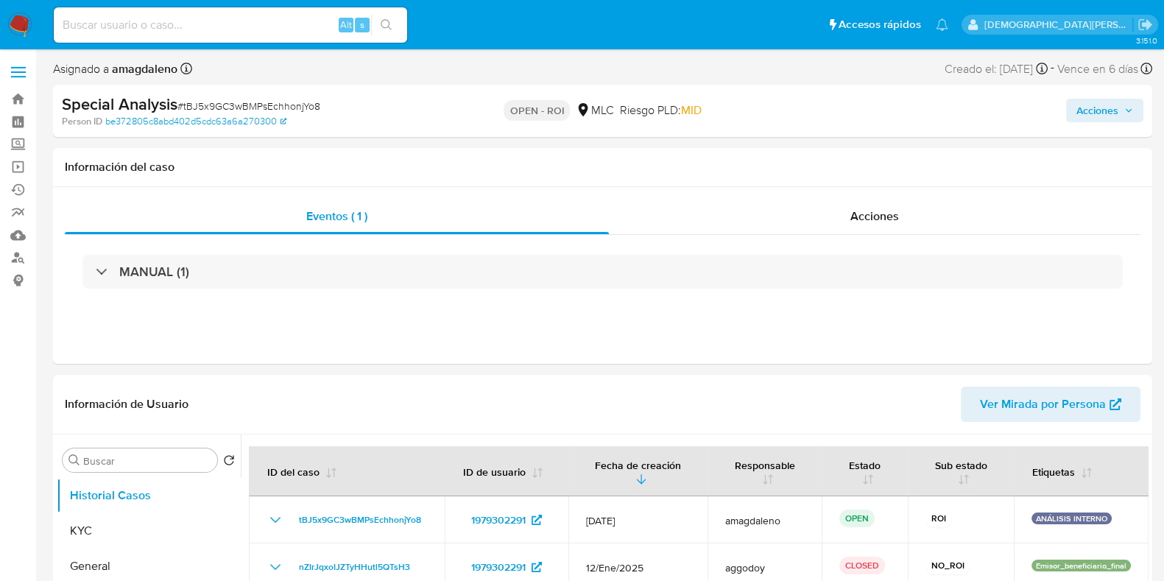
select select "10"
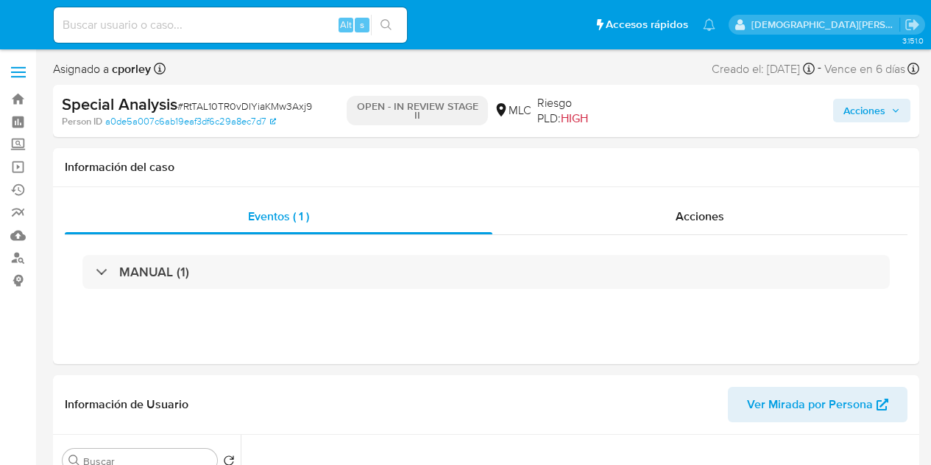
select select "10"
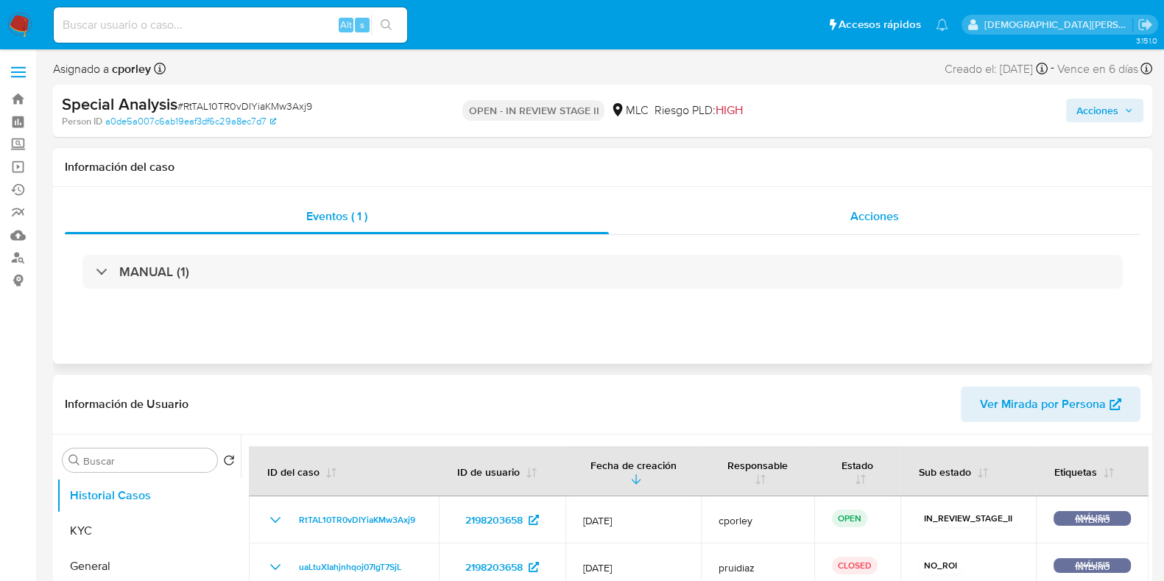
click at [876, 229] on div "Acciones" at bounding box center [874, 216] width 531 height 35
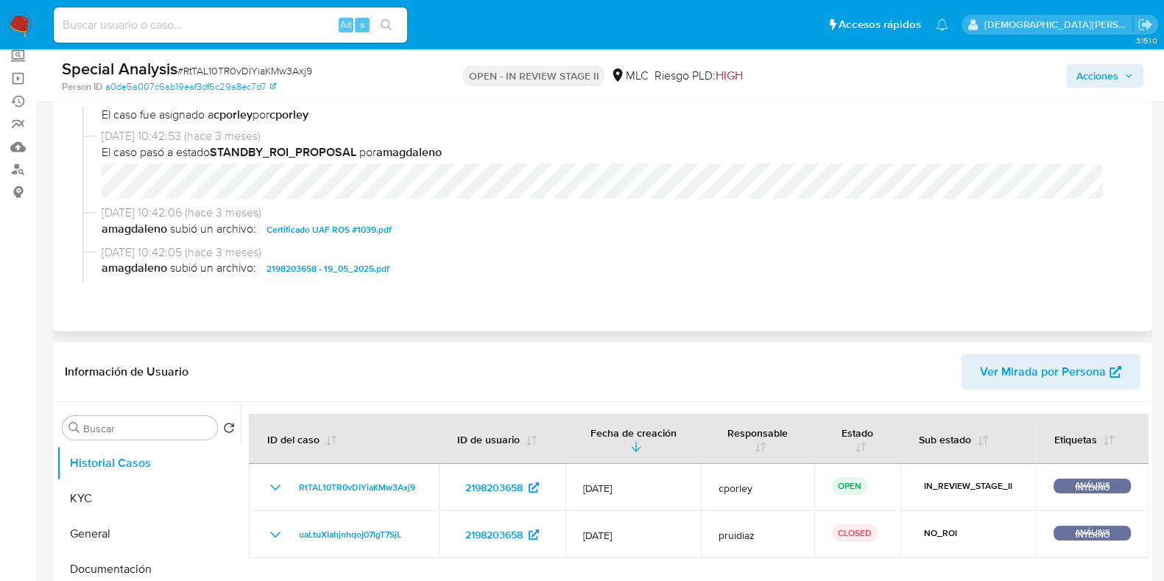
scroll to position [91, 0]
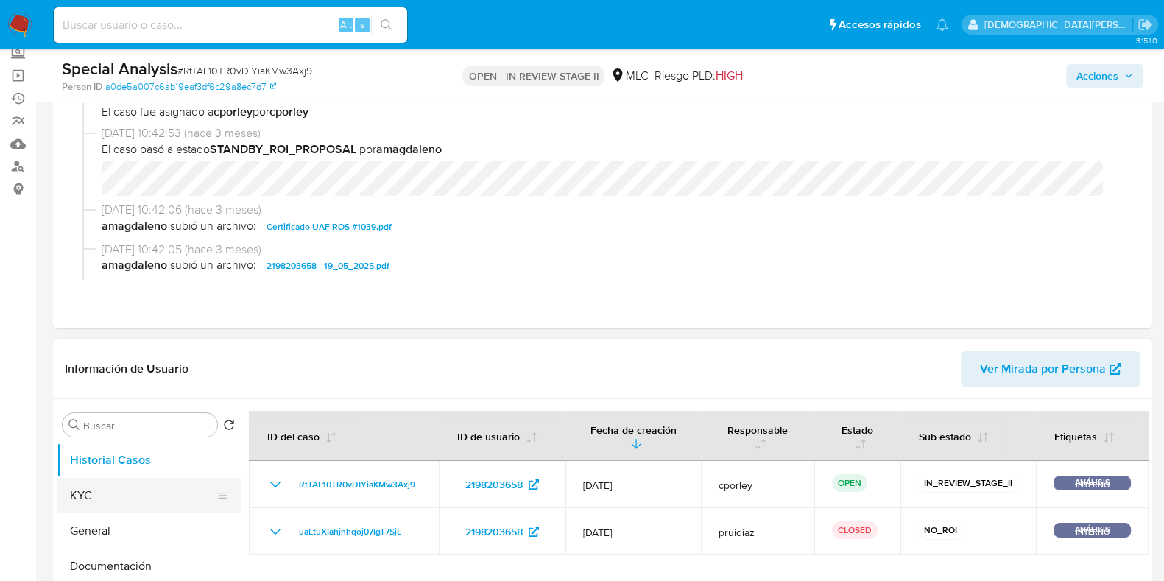
click at [106, 464] on button "KYC" at bounding box center [143, 495] width 172 height 35
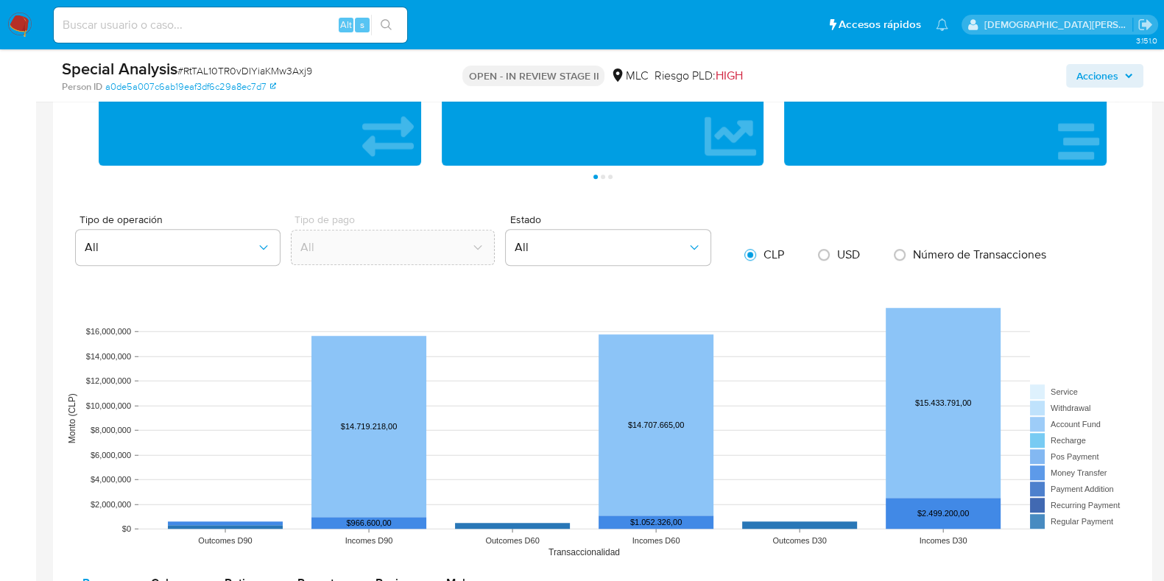
scroll to position [1288, 0]
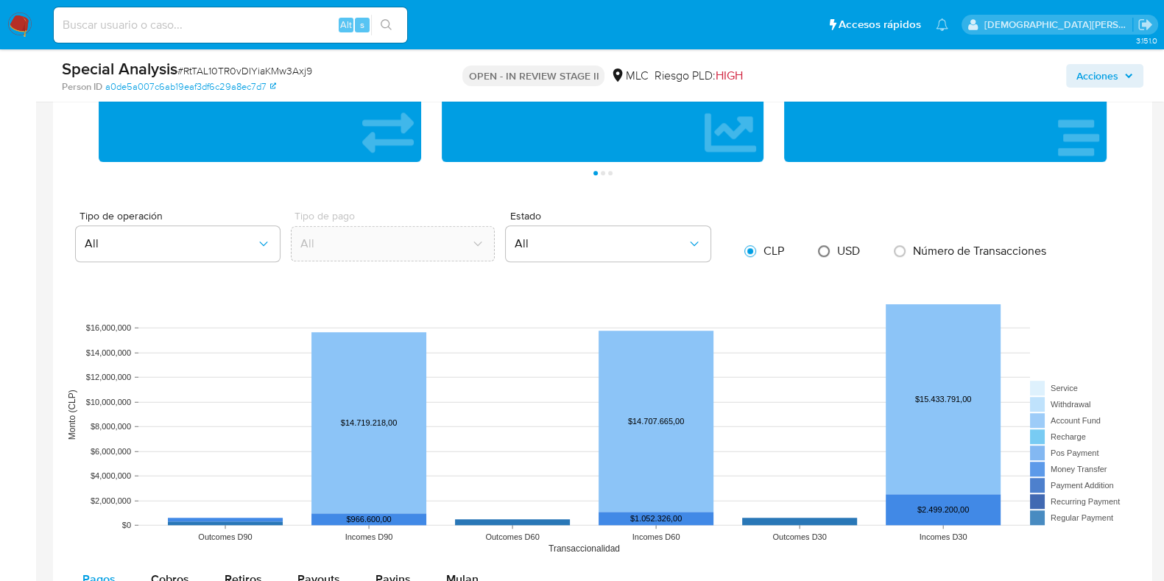
click at [824, 250] on input "radio" at bounding box center [824, 251] width 24 height 24
radio input "true"
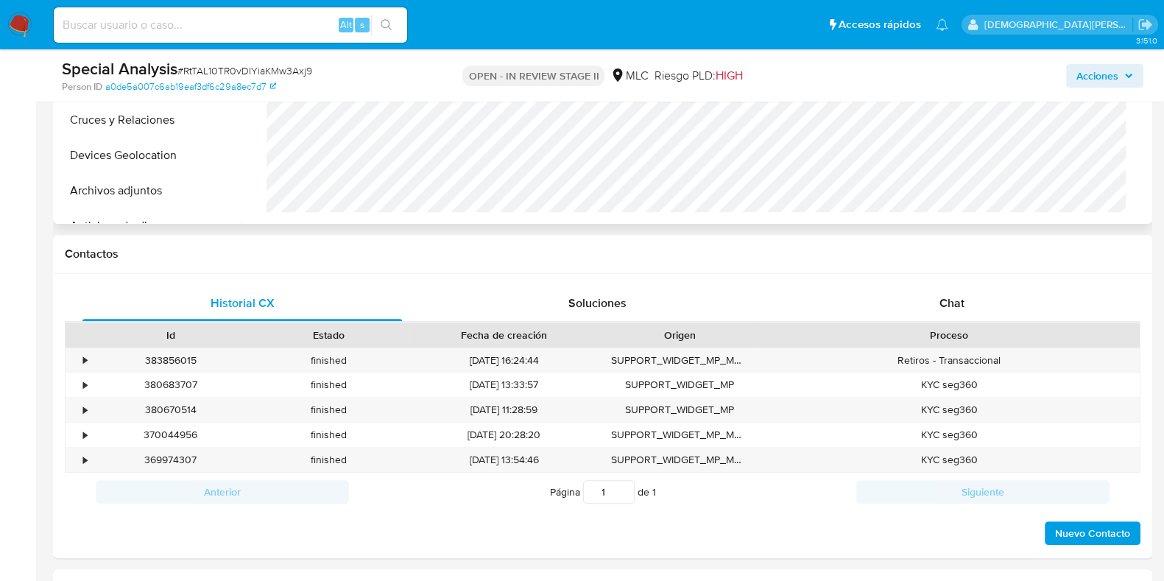
scroll to position [183, 0]
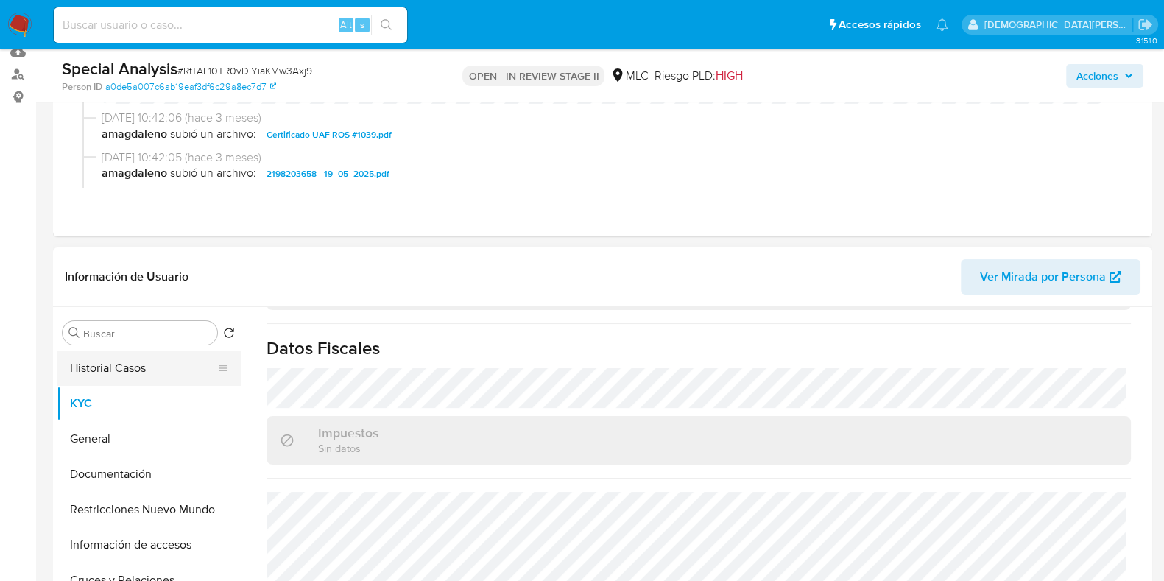
click at [143, 373] on button "Historial Casos" at bounding box center [143, 367] width 172 height 35
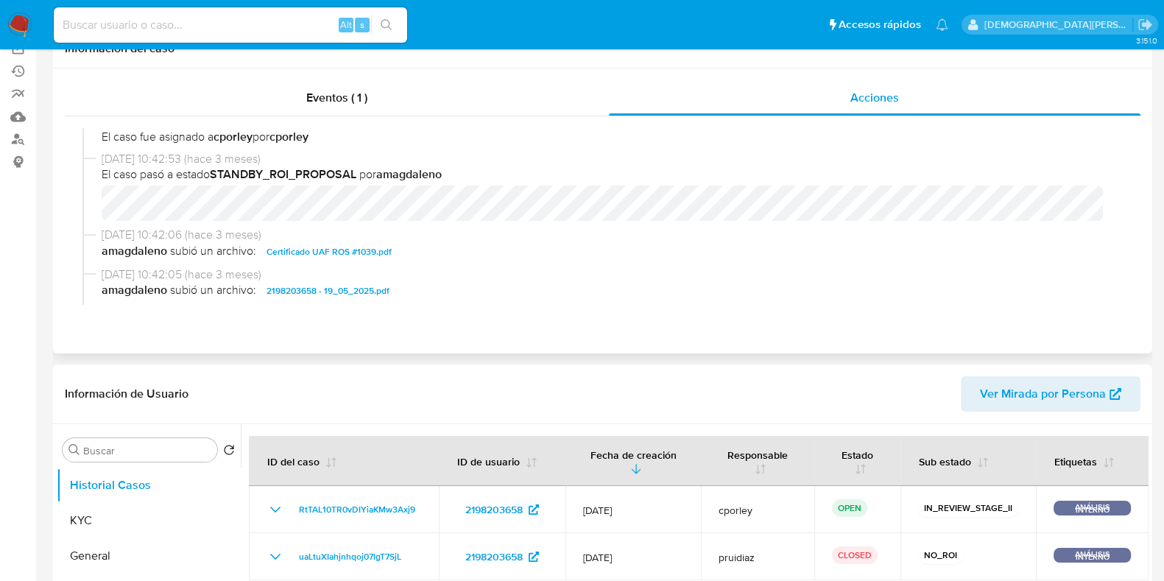
scroll to position [0, 0]
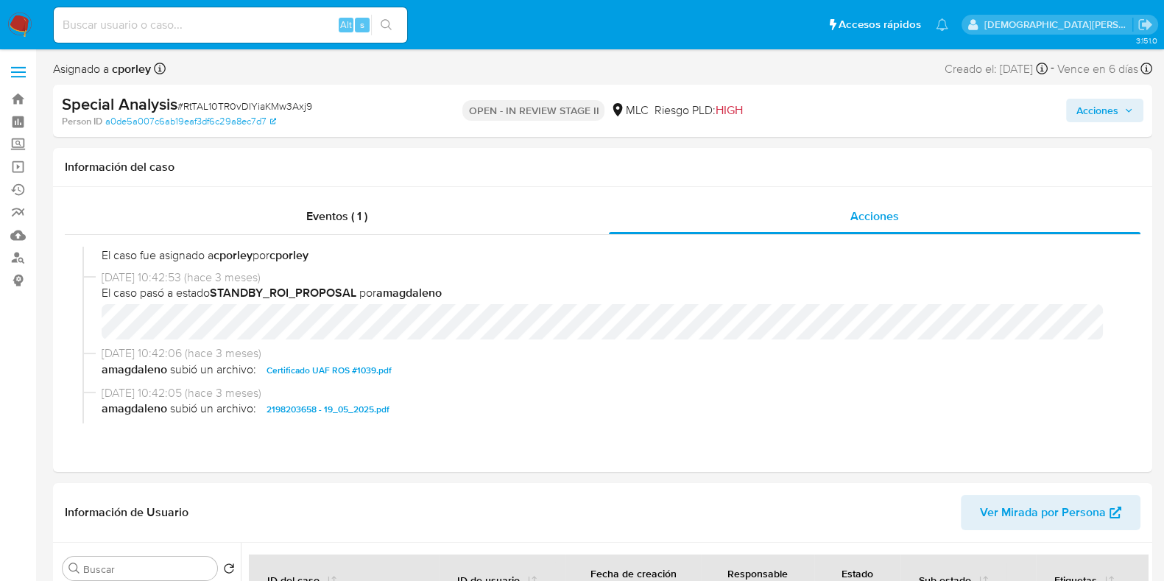
click at [930, 121] on span "Acciones" at bounding box center [1097, 111] width 42 height 24
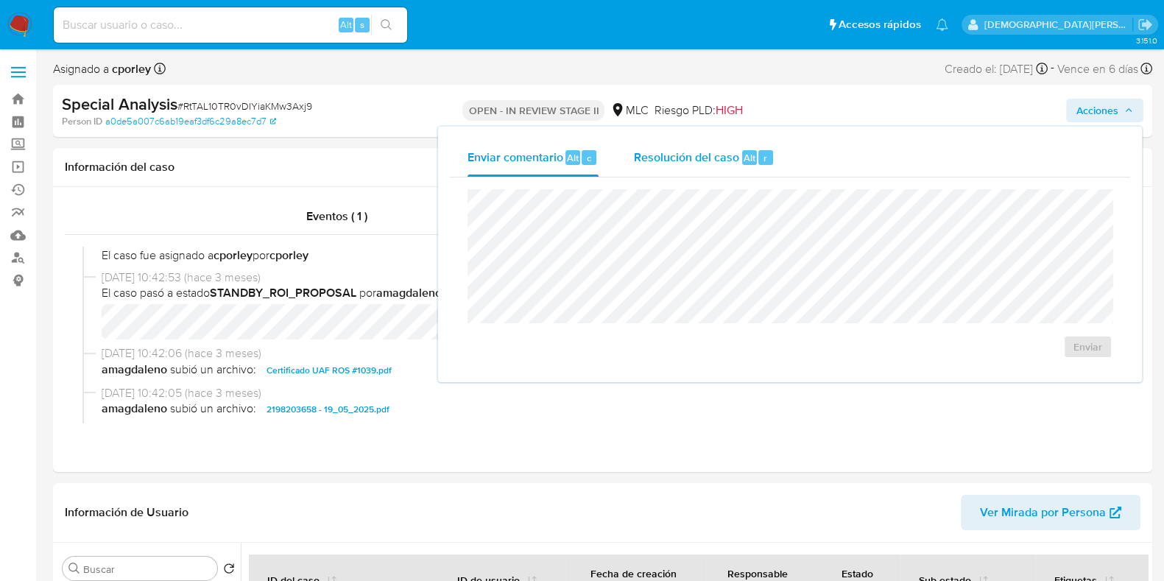
click at [706, 163] on span "Resolución del caso" at bounding box center [686, 157] width 105 height 17
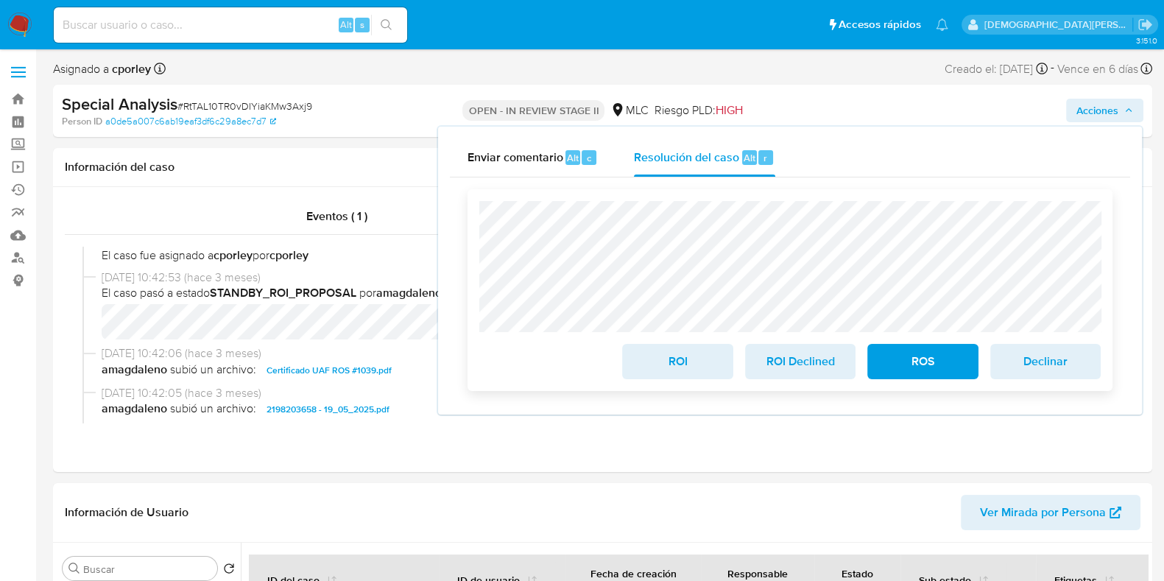
click at [928, 367] on span "ROS" at bounding box center [922, 361] width 72 height 32
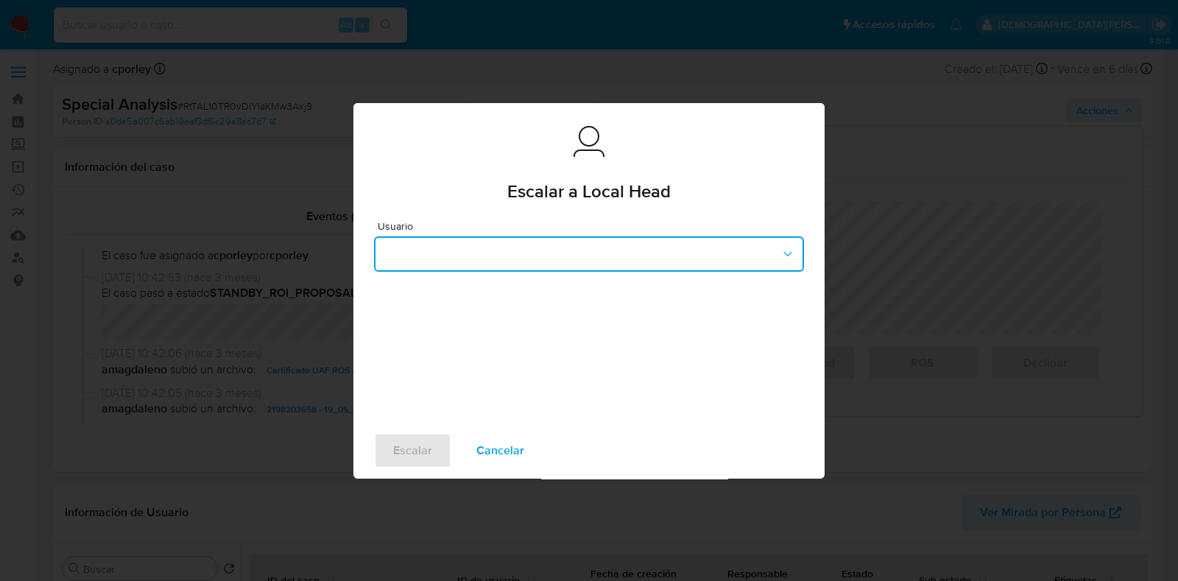
click at [487, 262] on button "button" at bounding box center [589, 253] width 430 height 35
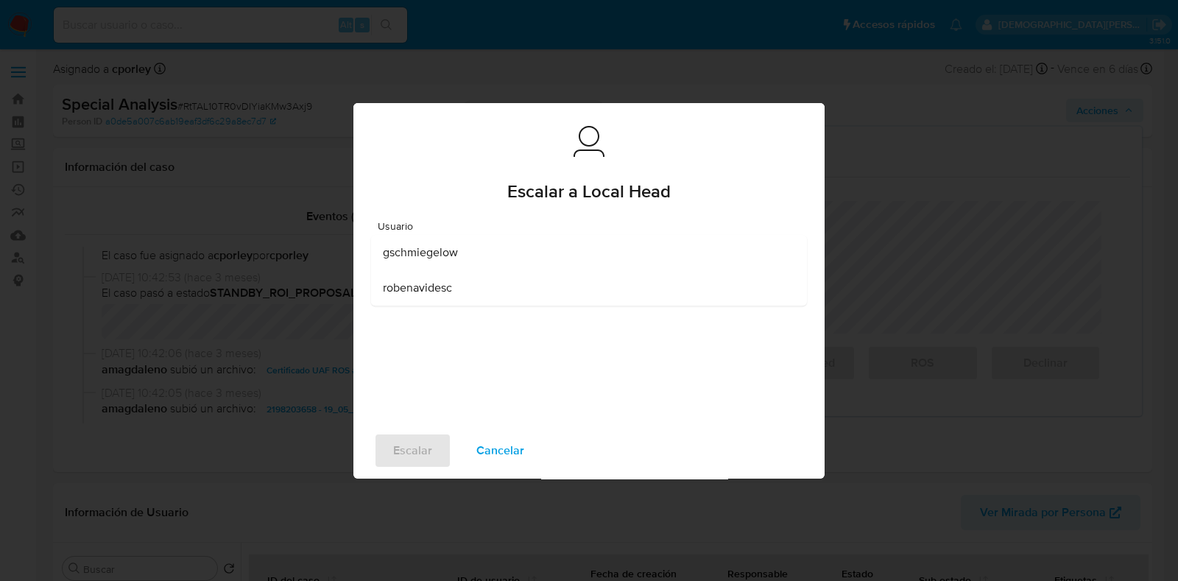
click at [415, 289] on span "robenavidesc" at bounding box center [417, 287] width 69 height 15
click at [498, 458] on span "Cancelar" at bounding box center [500, 450] width 48 height 32
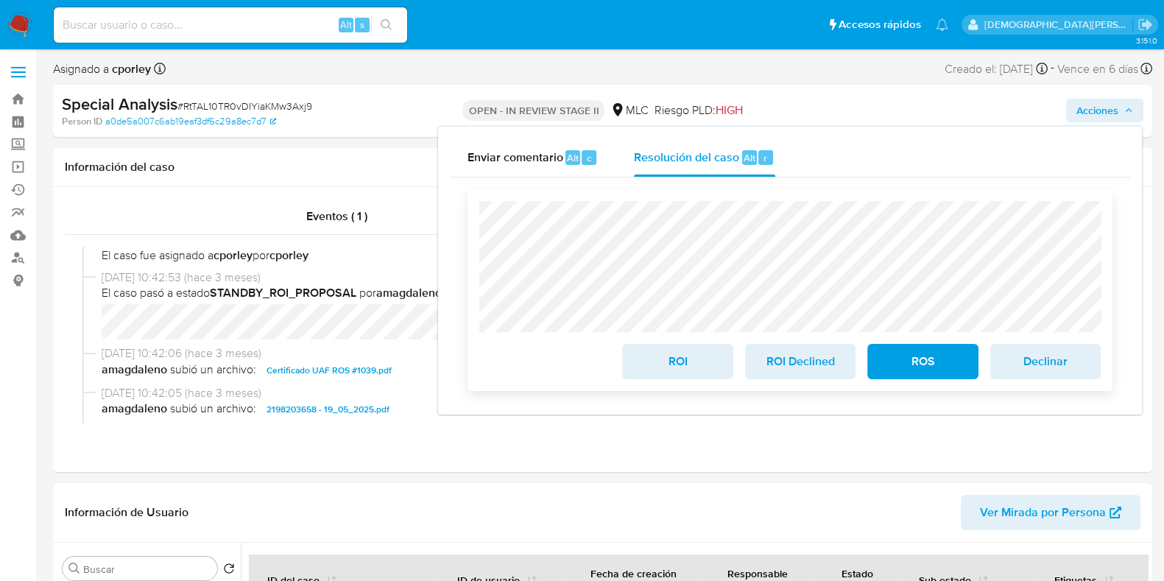
click at [662, 359] on span "ROI" at bounding box center [677, 361] width 72 height 32
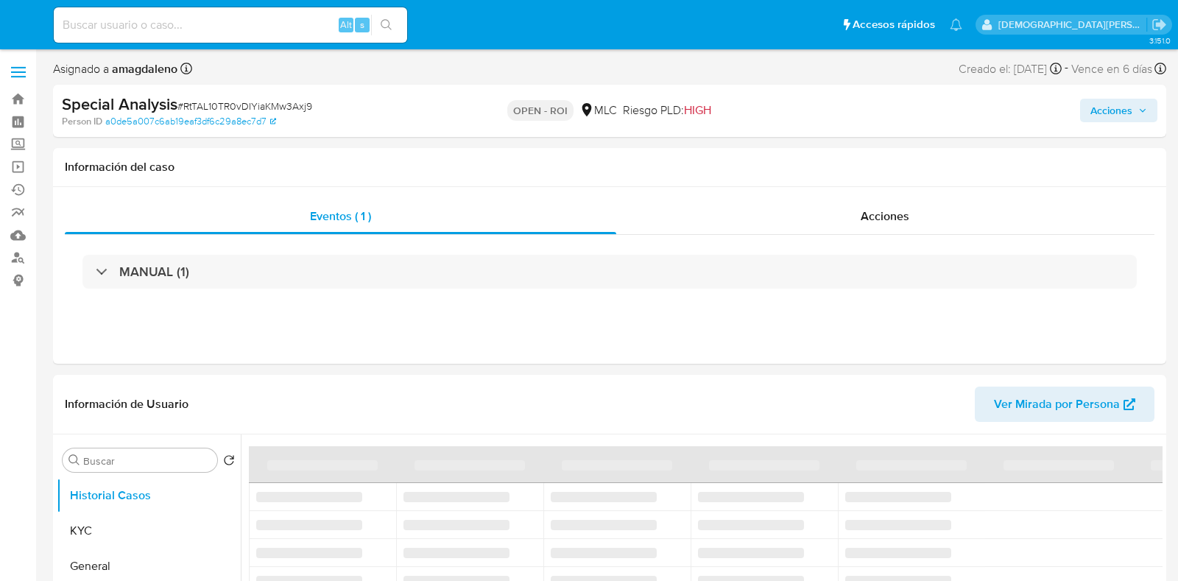
select select "10"
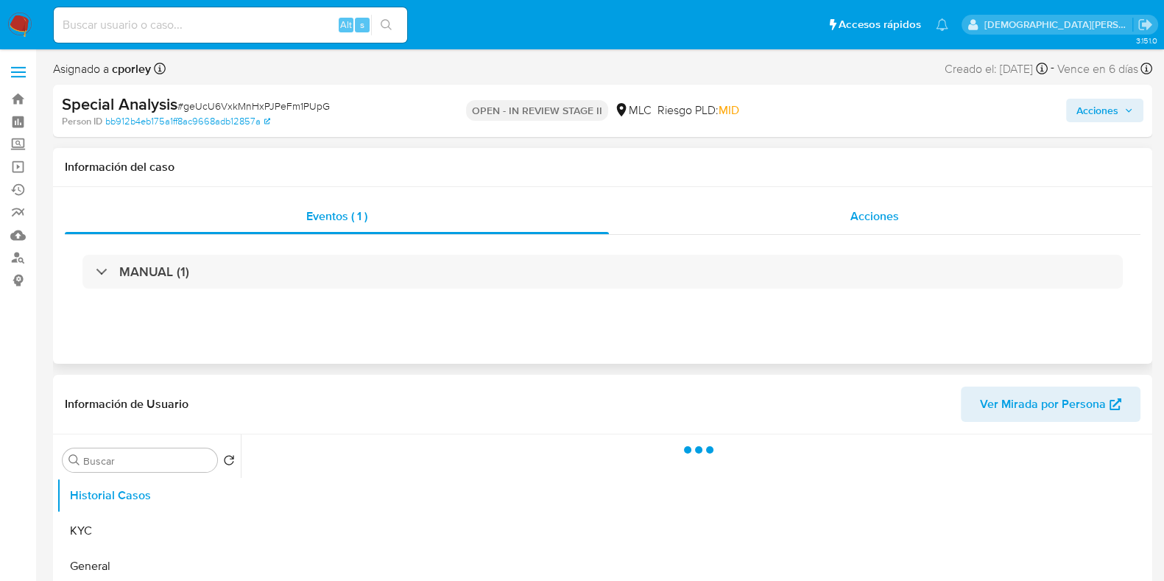
click at [879, 220] on span "Acciones" at bounding box center [874, 216] width 49 height 17
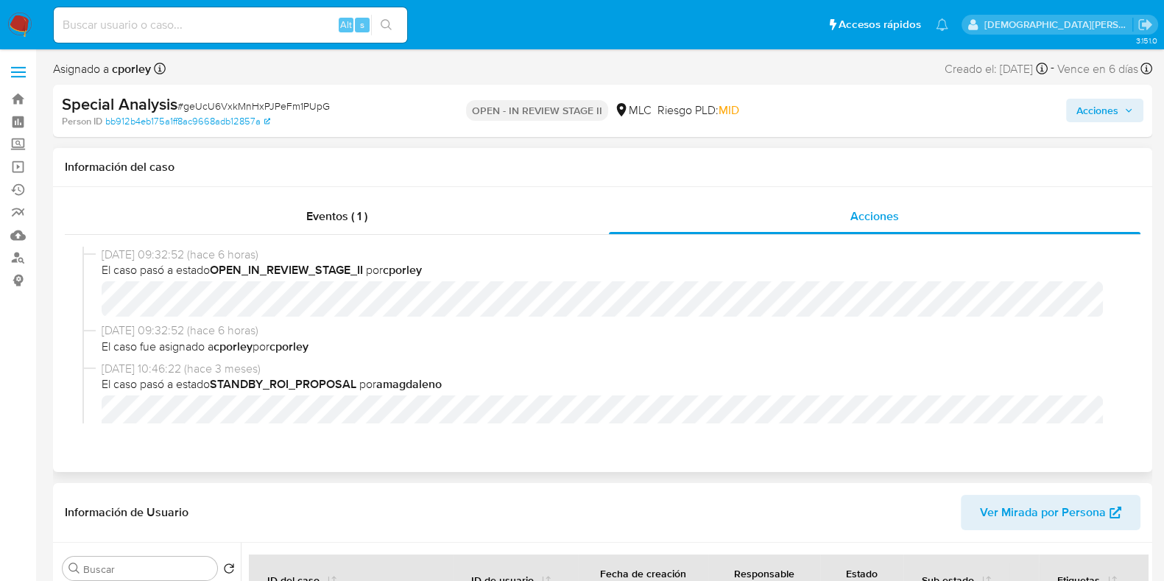
select select "10"
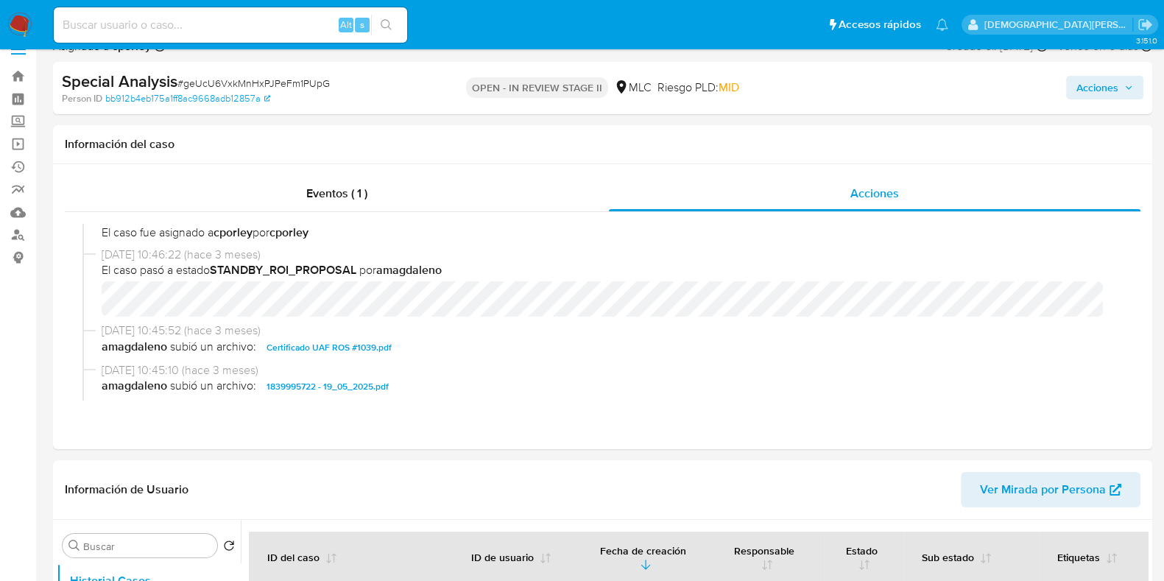
scroll to position [91, 0]
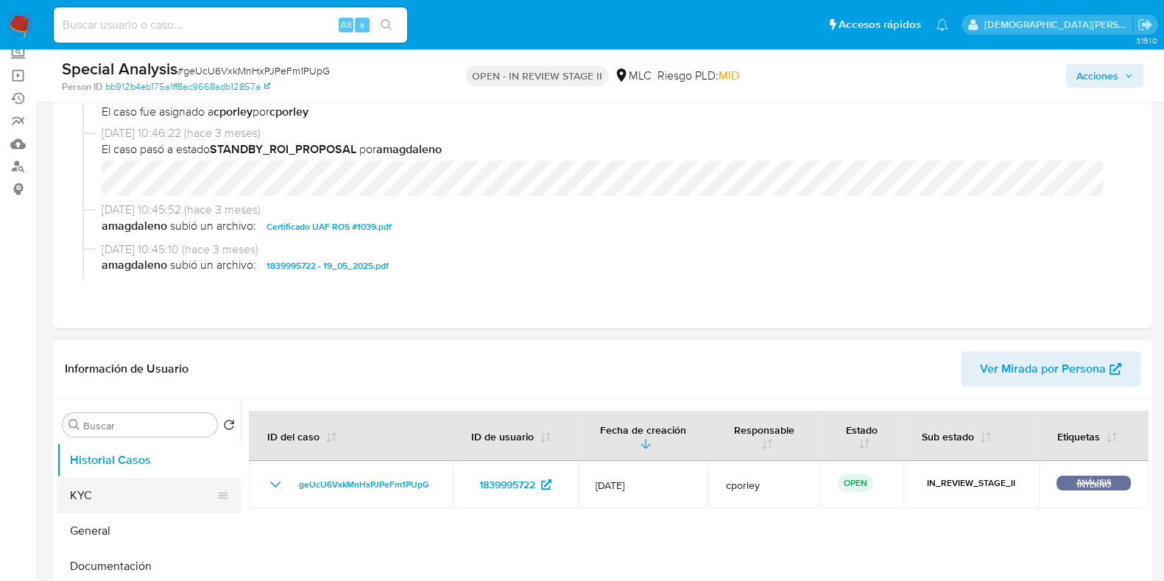
click at [88, 502] on button "KYC" at bounding box center [143, 495] width 172 height 35
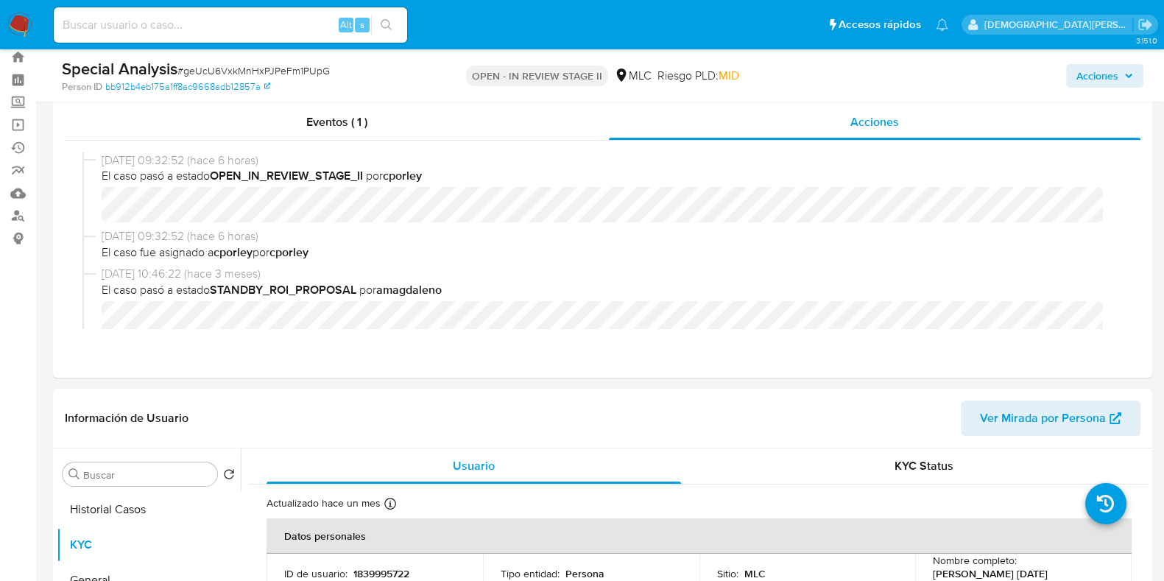
scroll to position [0, 0]
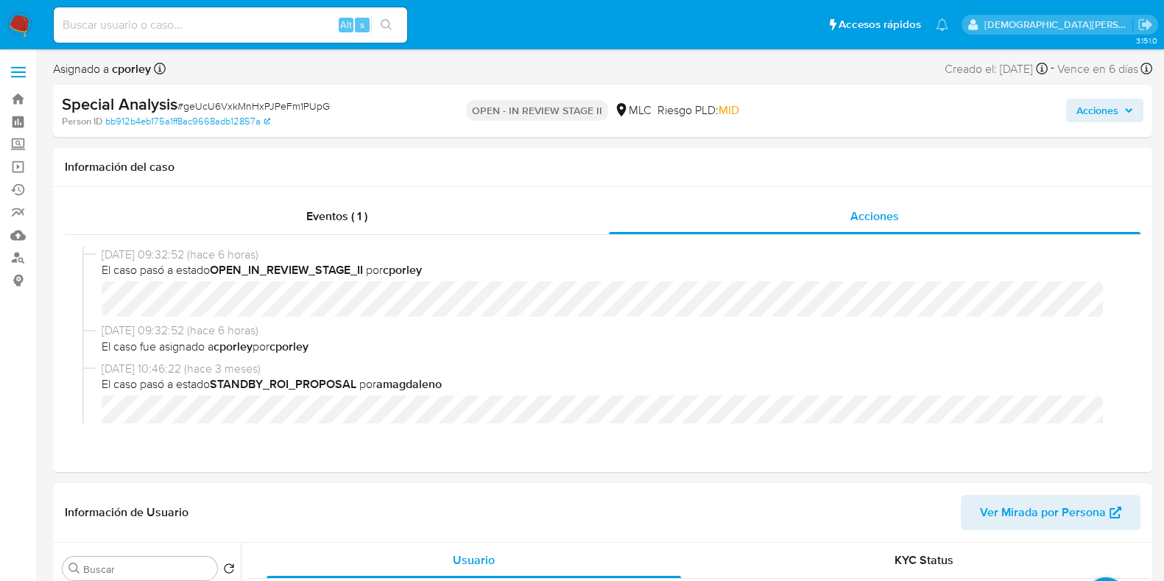
click at [1101, 113] on span "Acciones" at bounding box center [1097, 111] width 42 height 24
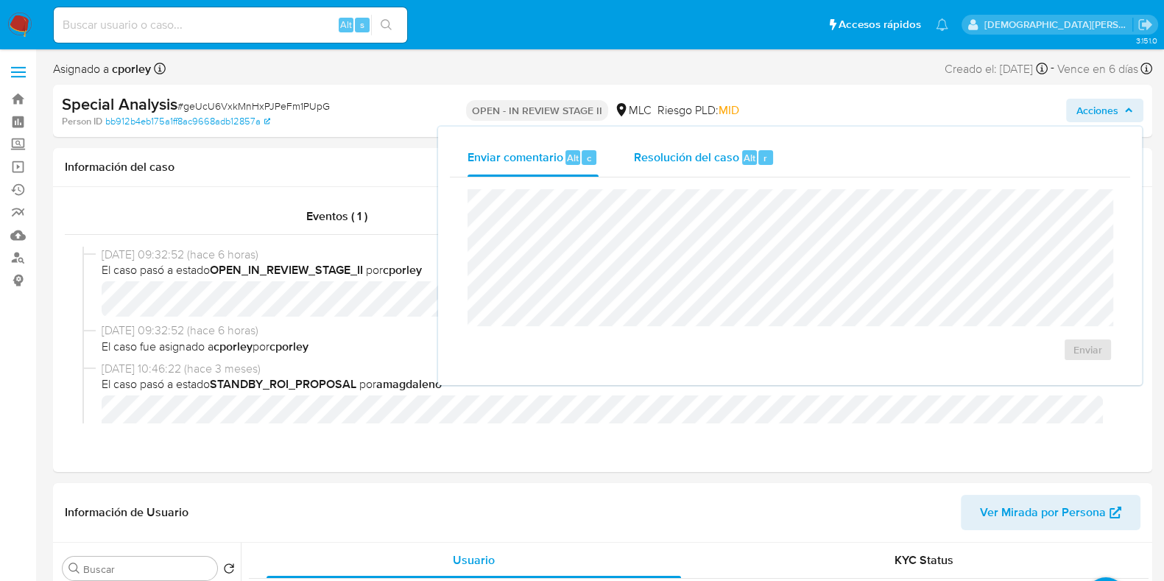
click at [688, 157] on span "Resolución del caso" at bounding box center [686, 157] width 105 height 17
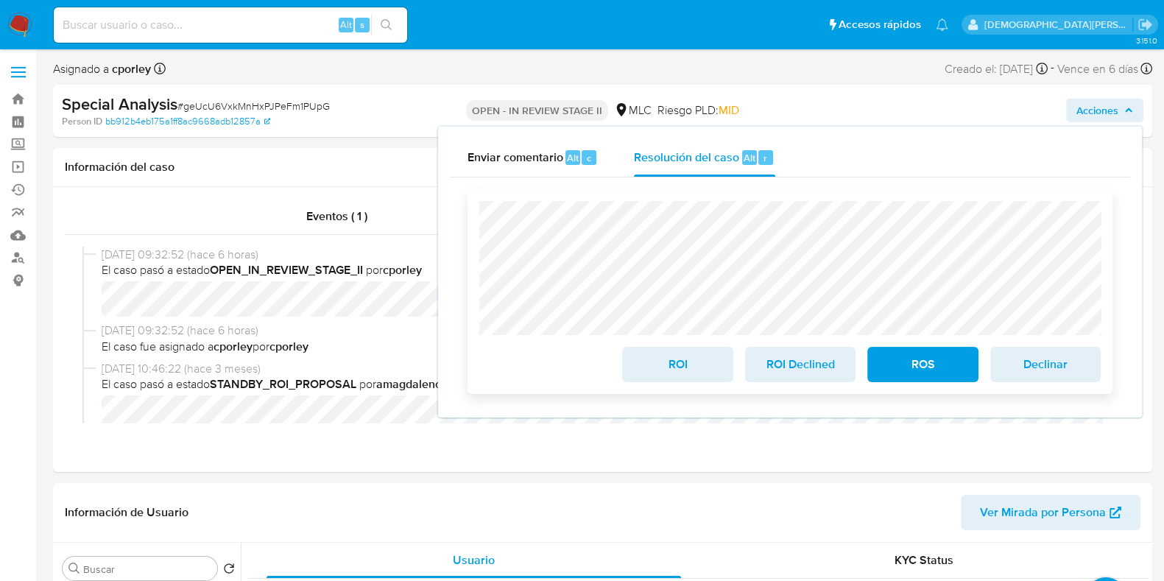
click at [668, 369] on span "ROI" at bounding box center [677, 364] width 72 height 32
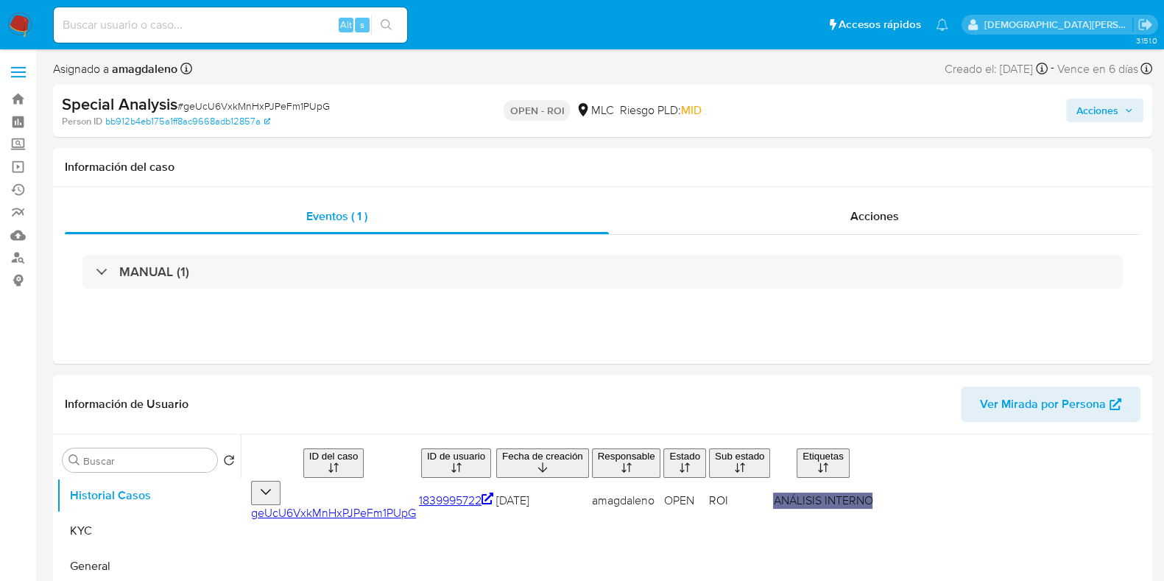
select select "10"
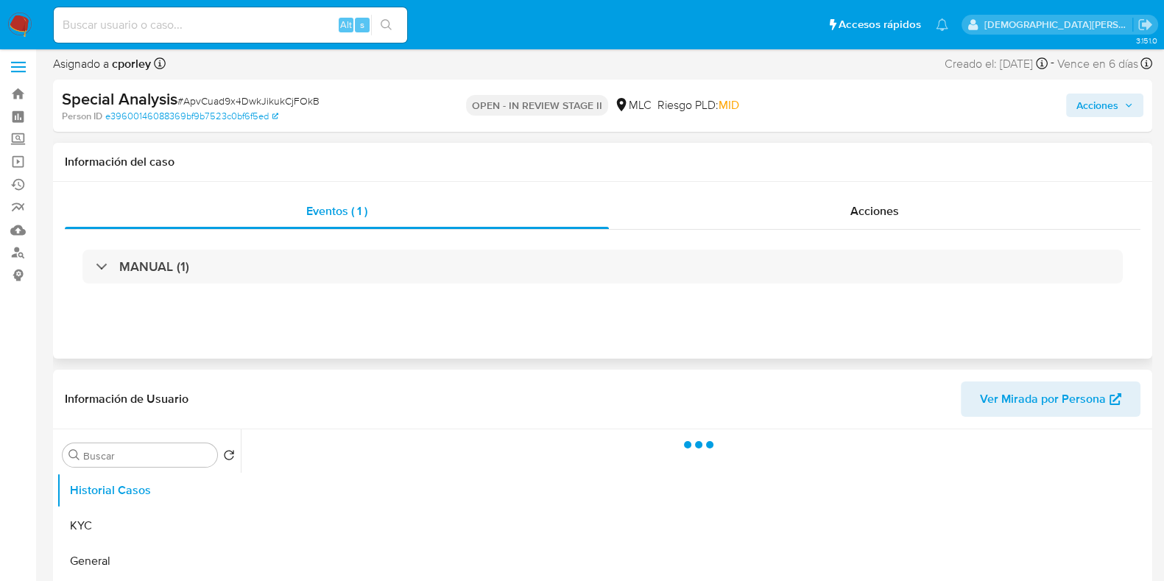
scroll to position [91, 0]
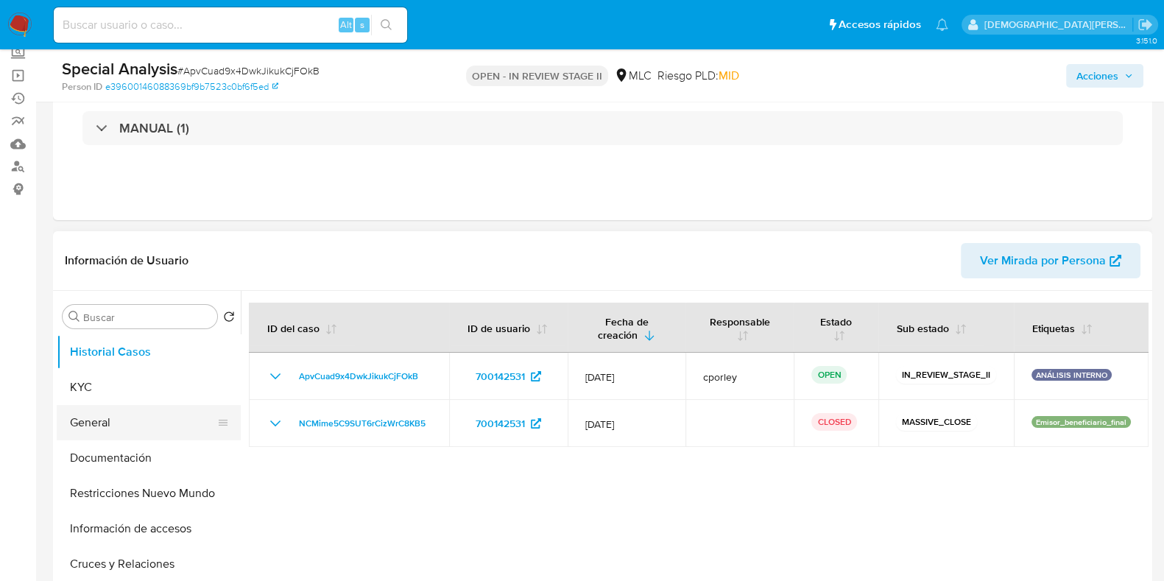
click at [135, 421] on button "General" at bounding box center [143, 422] width 172 height 35
select select "10"
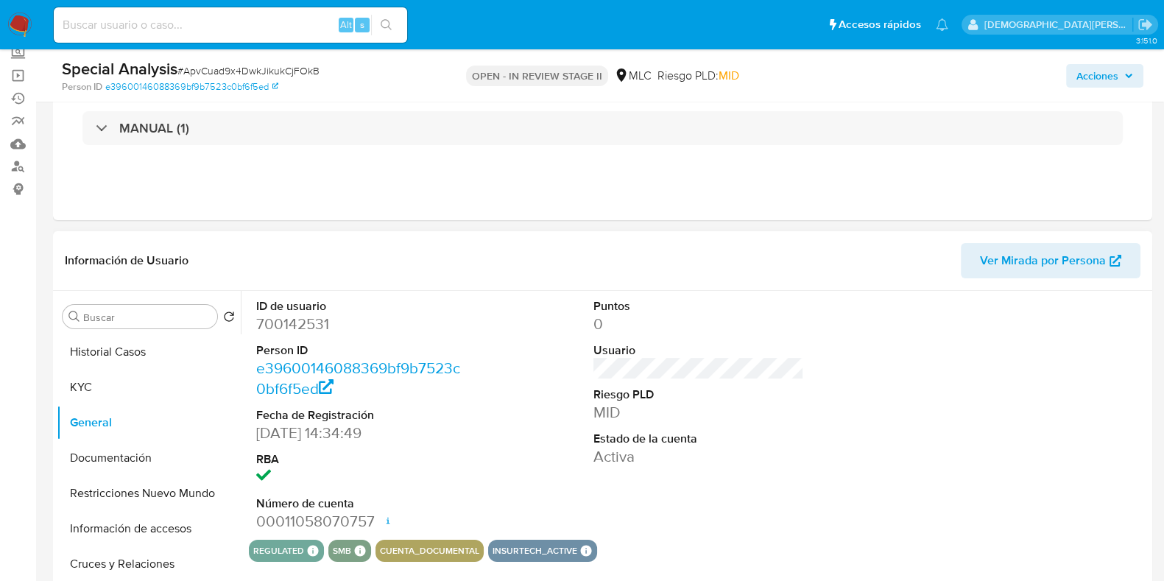
scroll to position [0, 0]
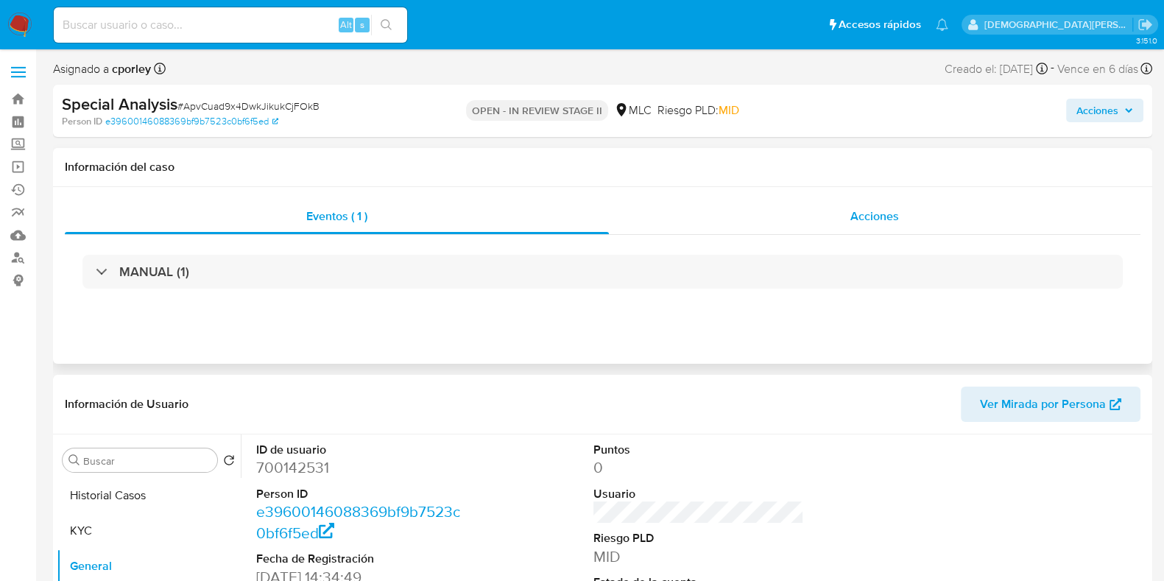
click at [786, 206] on div "Acciones" at bounding box center [874, 216] width 531 height 35
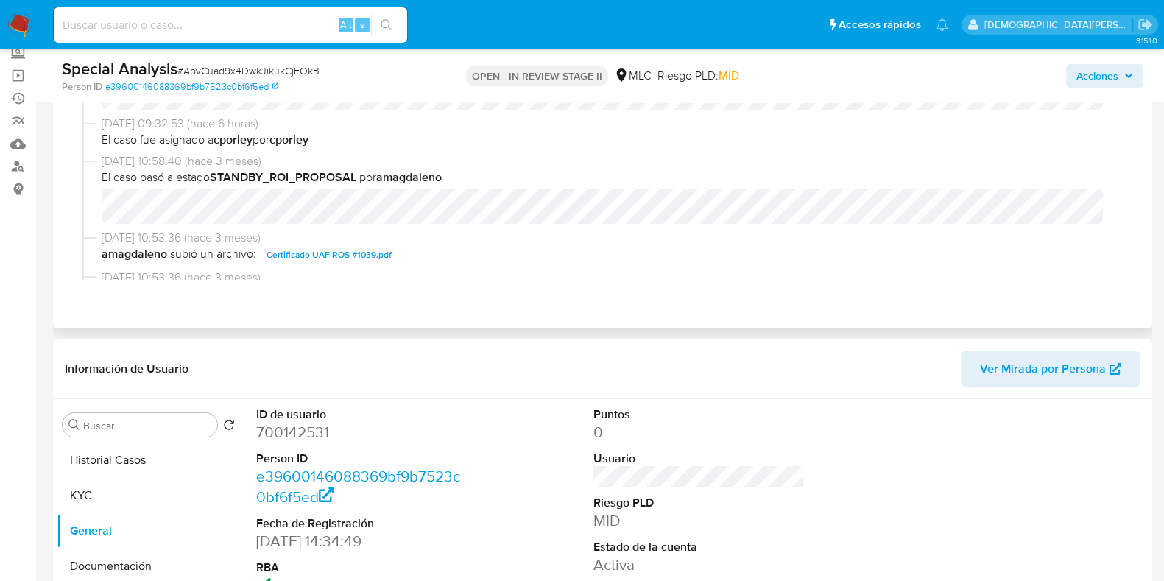
scroll to position [91, 0]
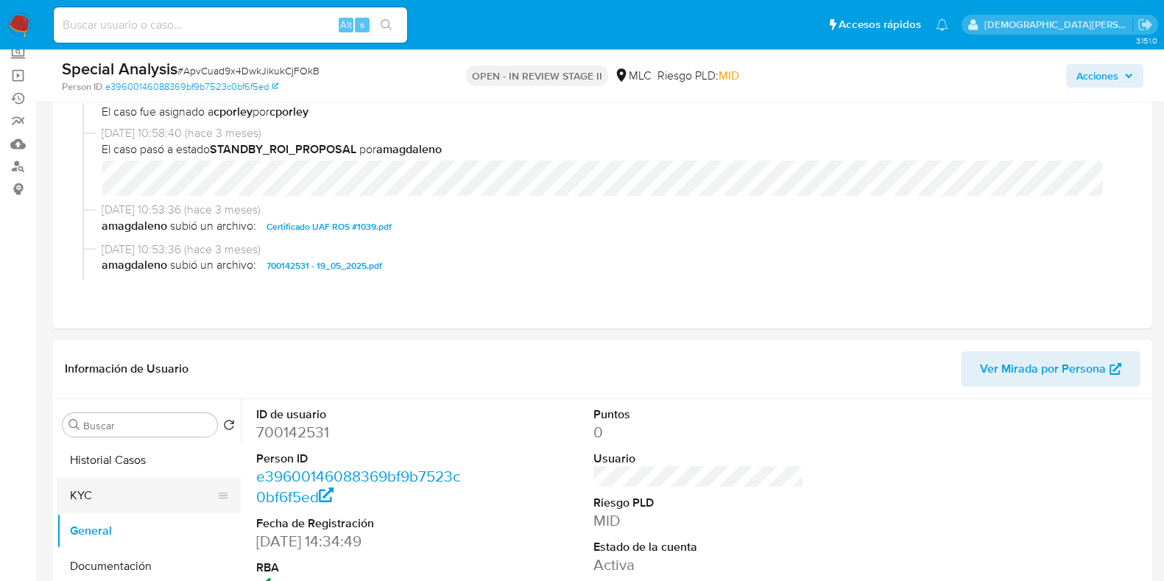
click at [111, 494] on button "KYC" at bounding box center [143, 495] width 172 height 35
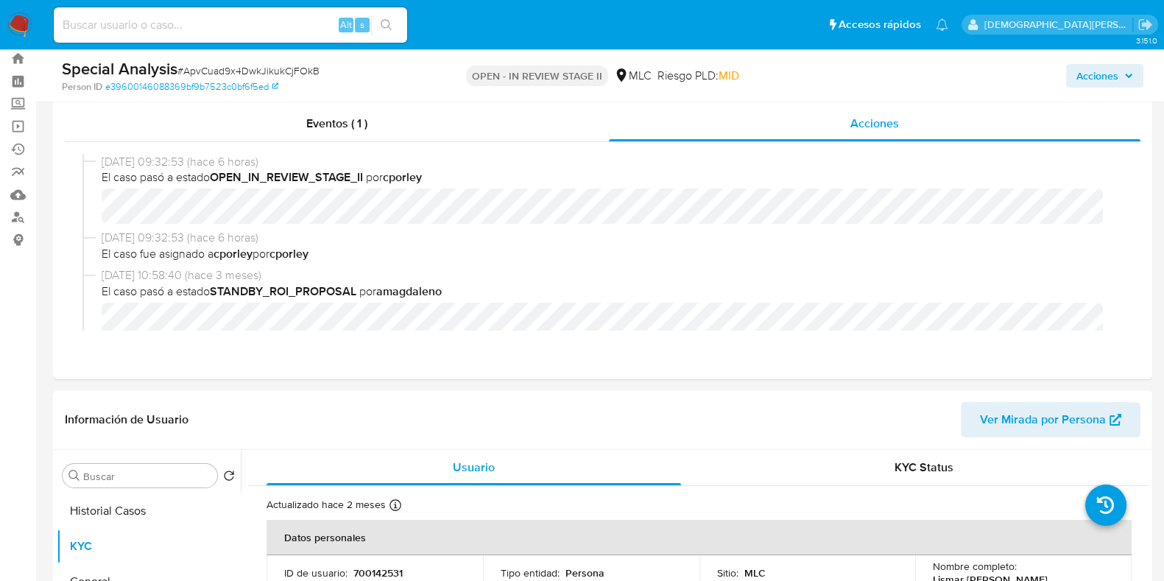
scroll to position [0, 0]
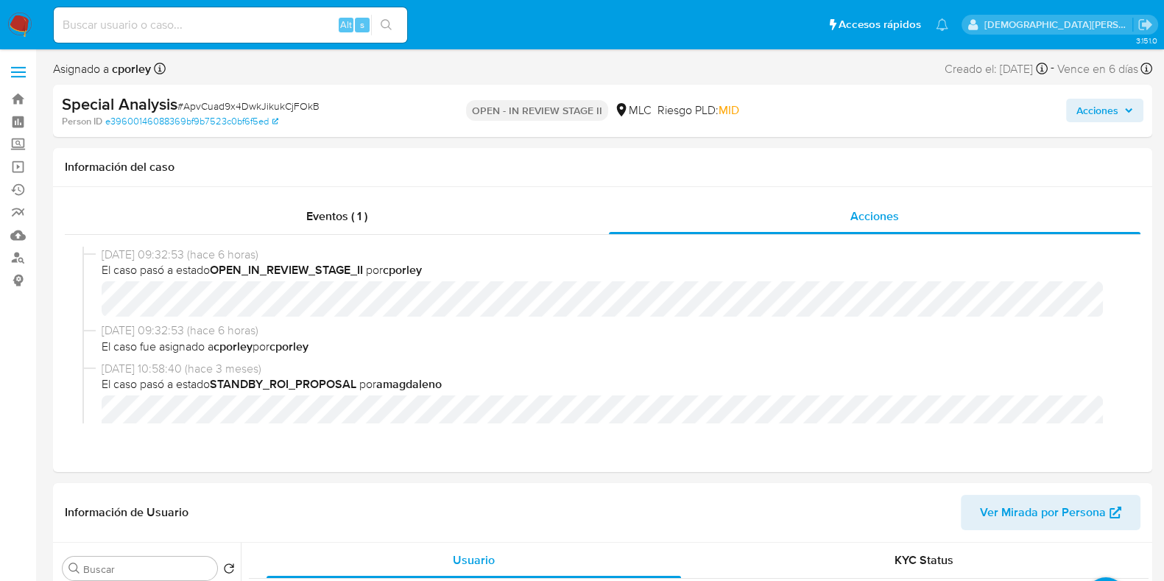
drag, startPoint x: 1095, startPoint y: 112, endPoint x: 1026, endPoint y: 124, distance: 69.5
click at [1095, 110] on span "Acciones" at bounding box center [1097, 111] width 42 height 24
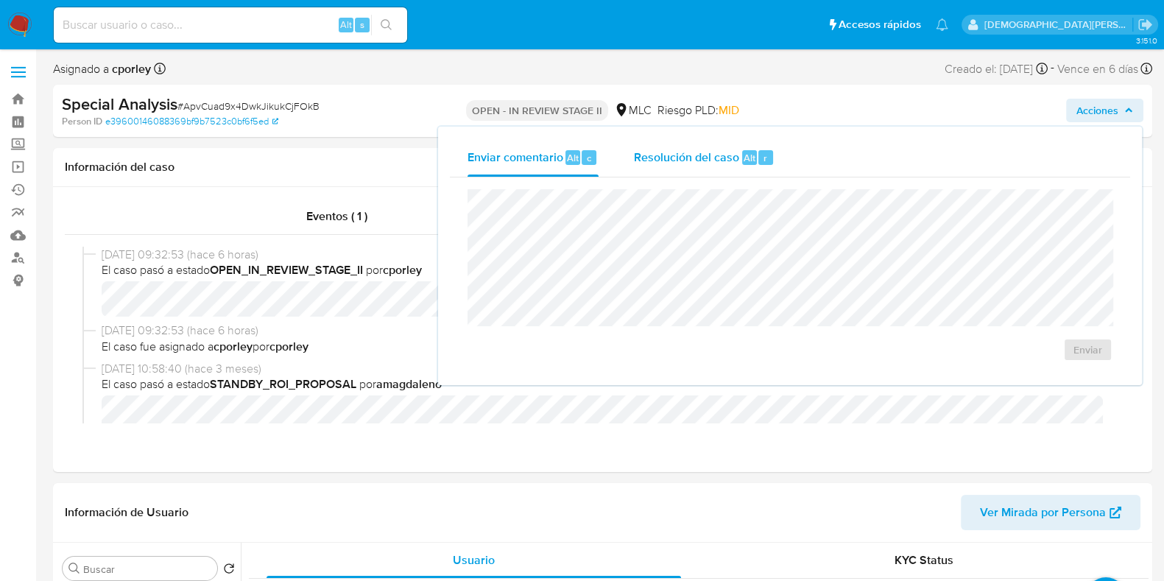
drag, startPoint x: 711, startPoint y: 158, endPoint x: 695, endPoint y: 178, distance: 25.6
click at [710, 158] on span "Resolución del caso" at bounding box center [686, 157] width 105 height 17
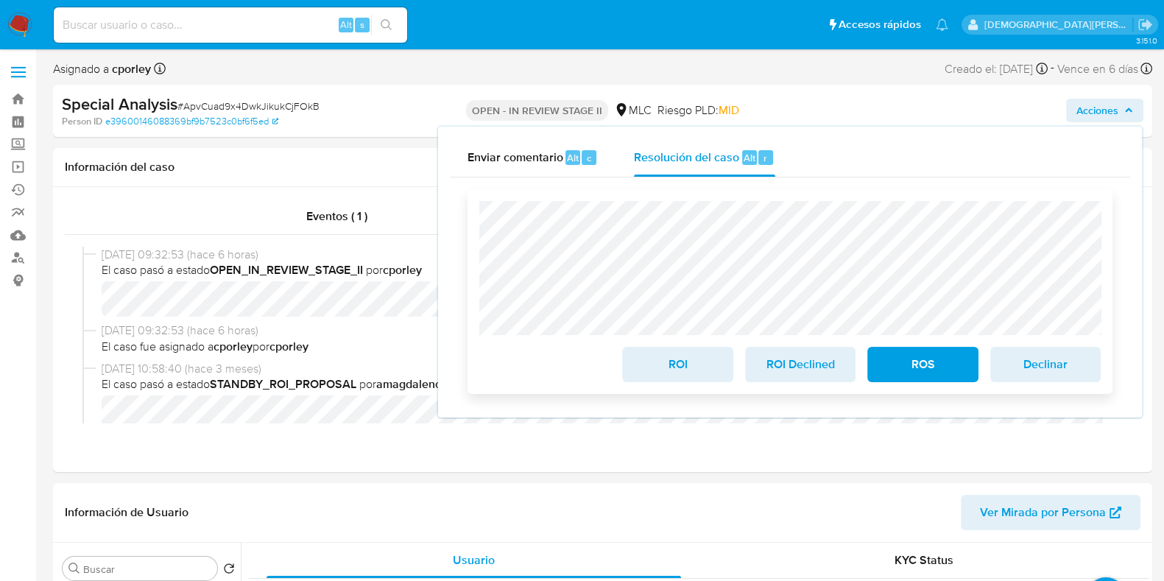
click at [683, 369] on span "ROI" at bounding box center [677, 364] width 72 height 32
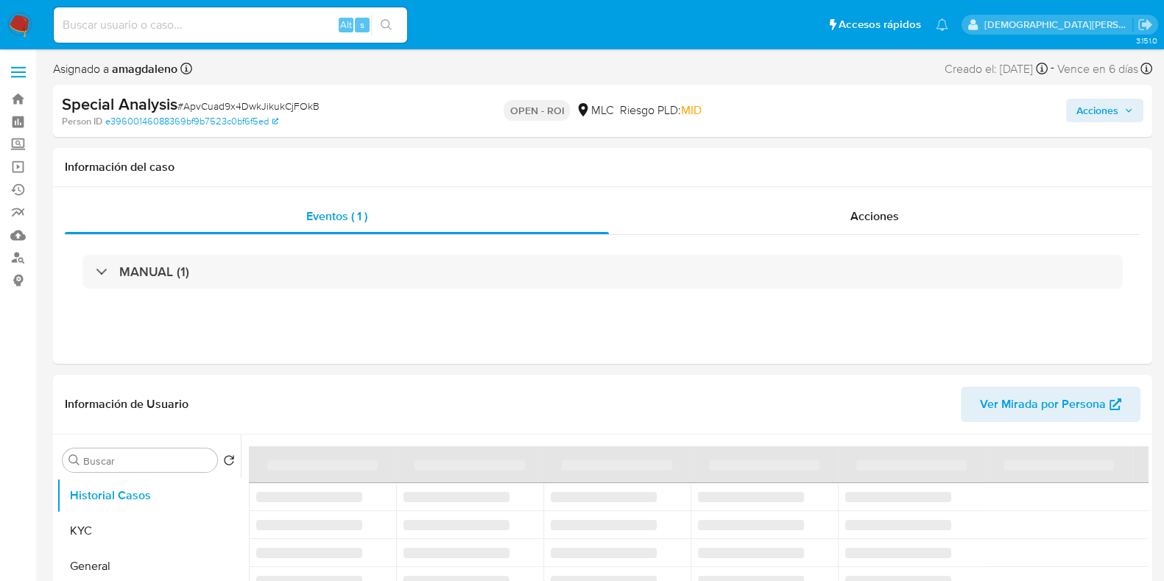
select select "10"
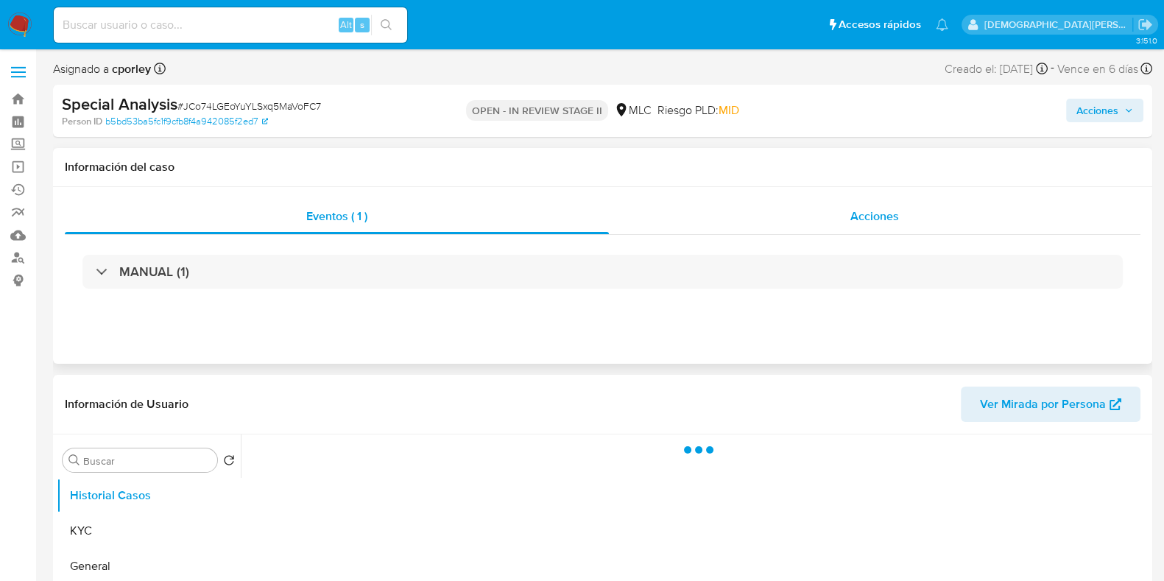
click at [814, 219] on div "Acciones" at bounding box center [874, 216] width 531 height 35
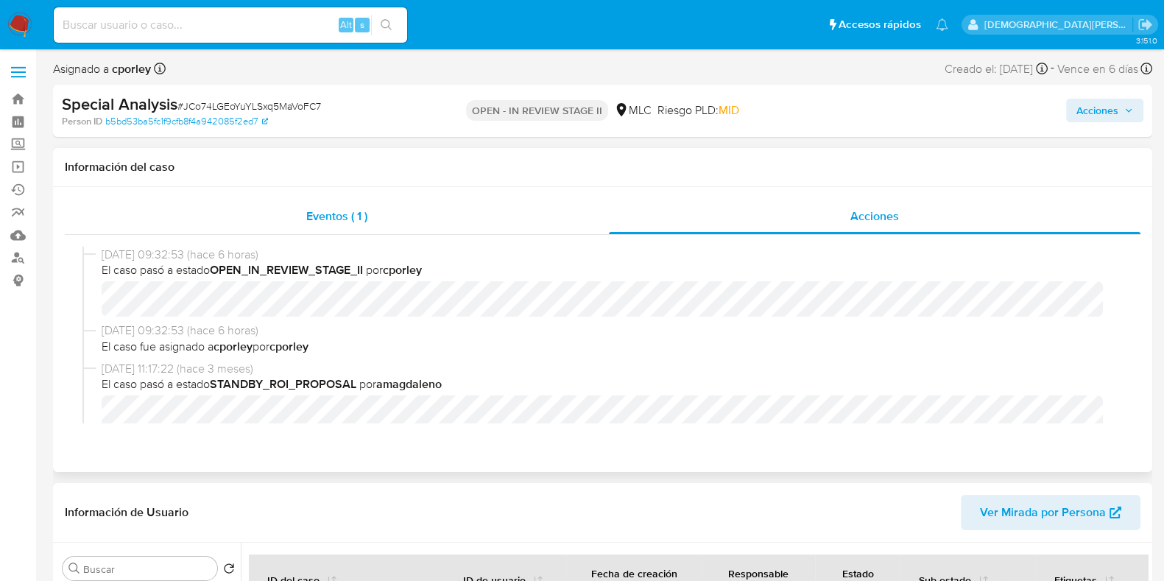
select select "10"
click at [479, 224] on div "Eventos ( 1 )" at bounding box center [337, 216] width 544 height 35
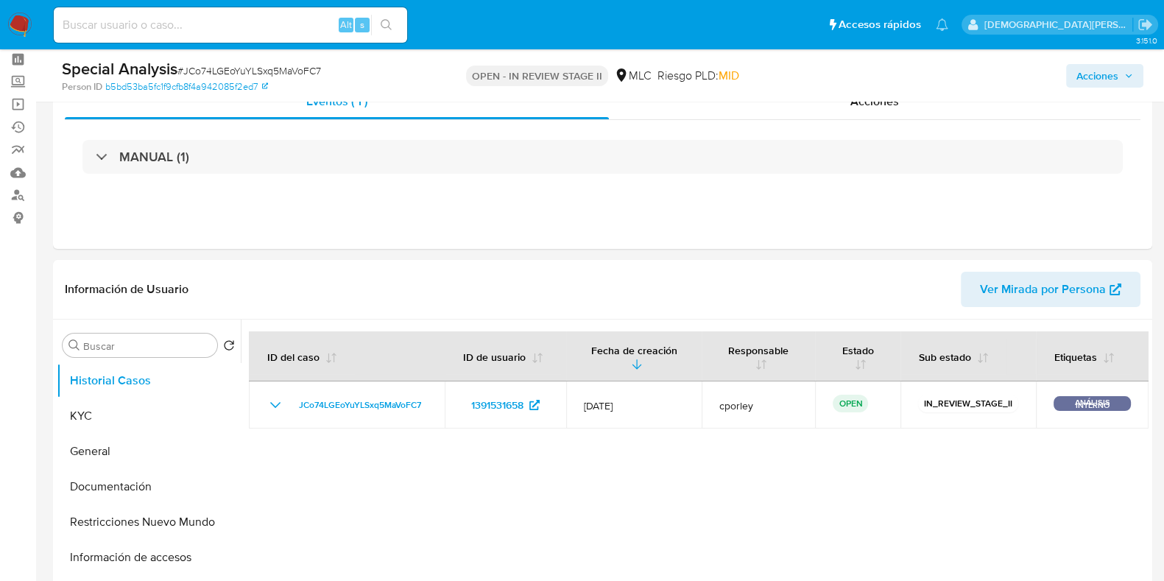
scroll to position [91, 0]
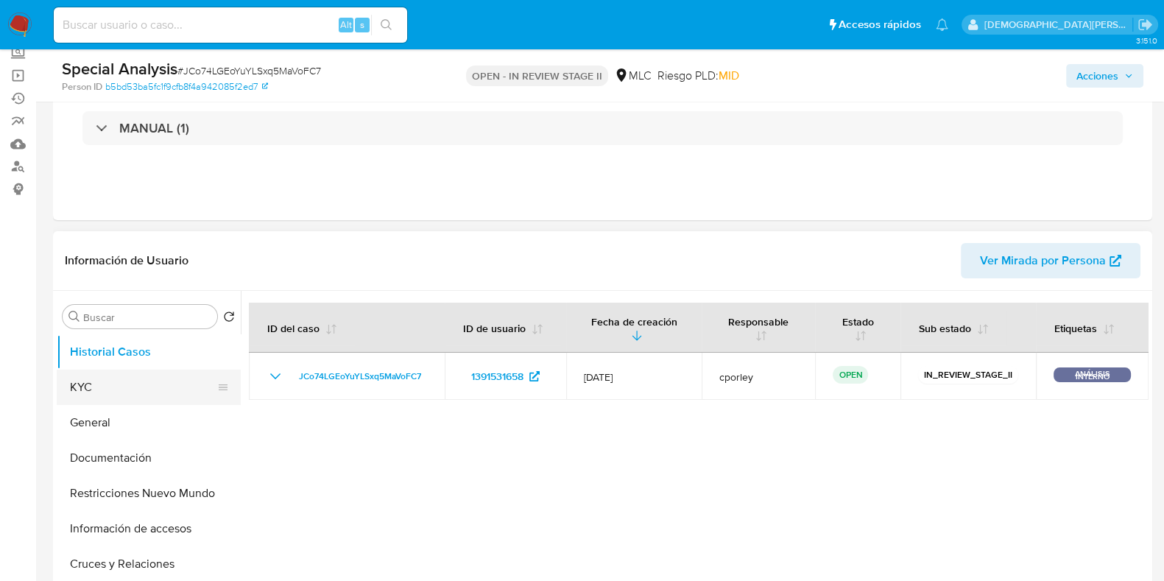
click at [113, 386] on button "KYC" at bounding box center [143, 387] width 172 height 35
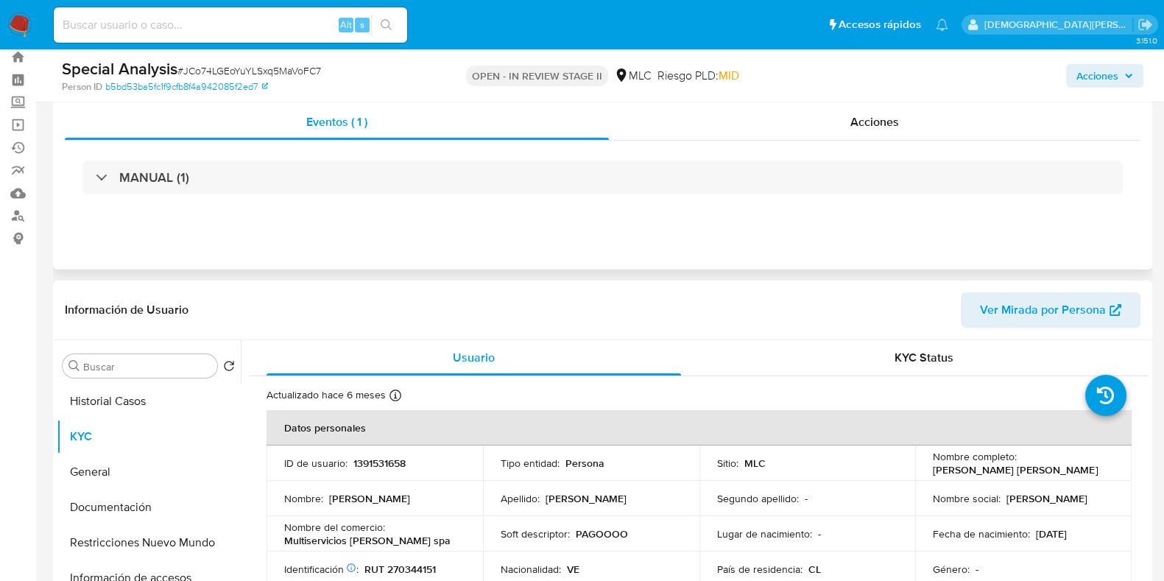
scroll to position [0, 0]
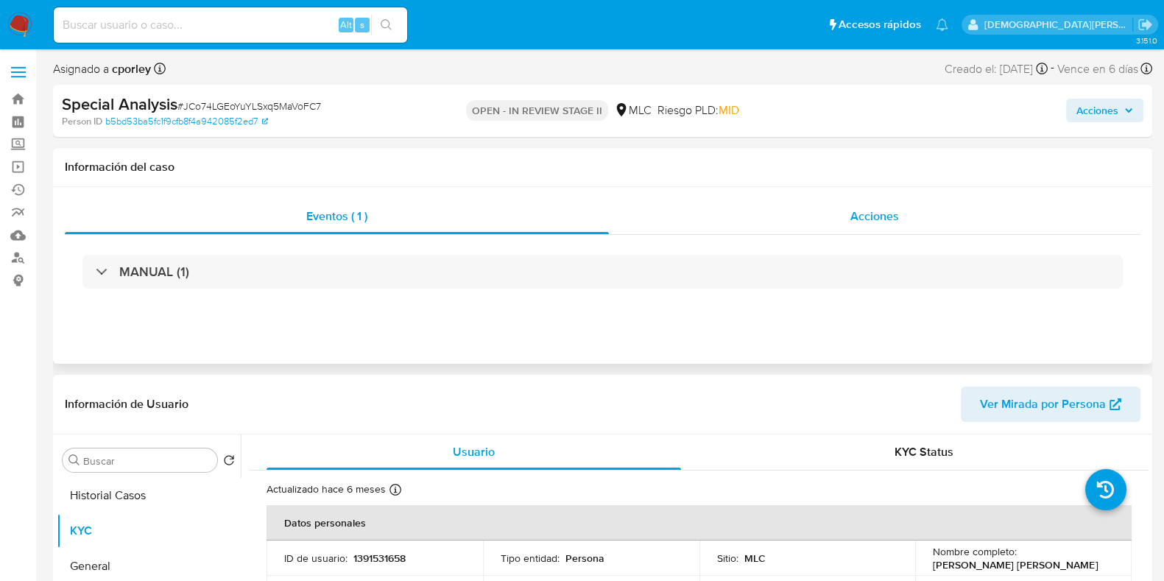
click at [794, 207] on div "Acciones" at bounding box center [874, 216] width 531 height 35
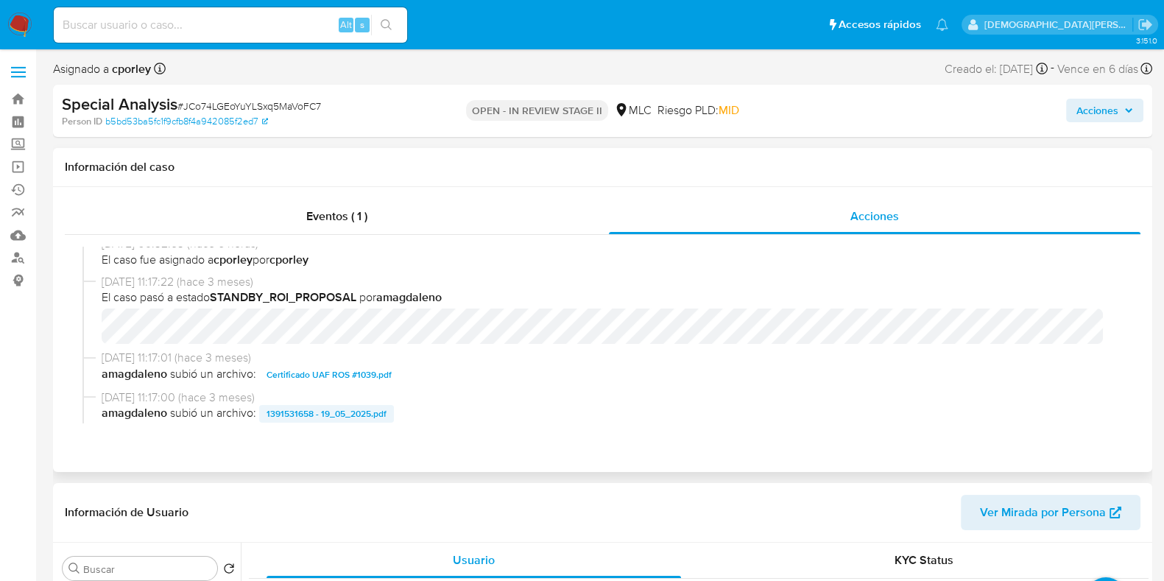
scroll to position [183, 0]
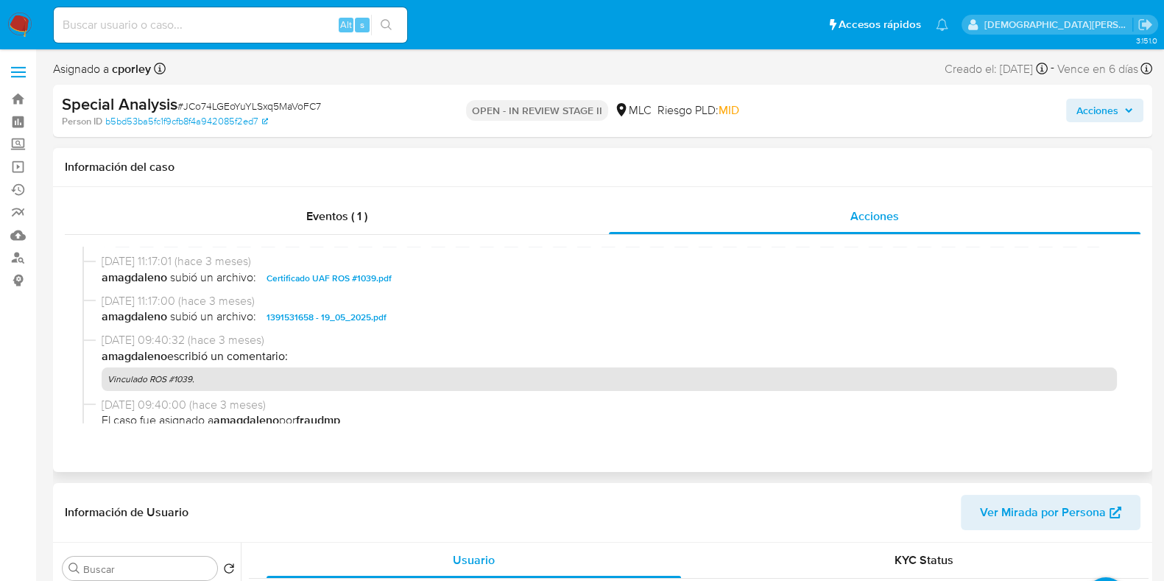
click at [337, 315] on span "1391531658 - 19_05_2025.pdf" at bounding box center [326, 317] width 120 height 18
click at [1096, 108] on span "Acciones" at bounding box center [1097, 111] width 42 height 24
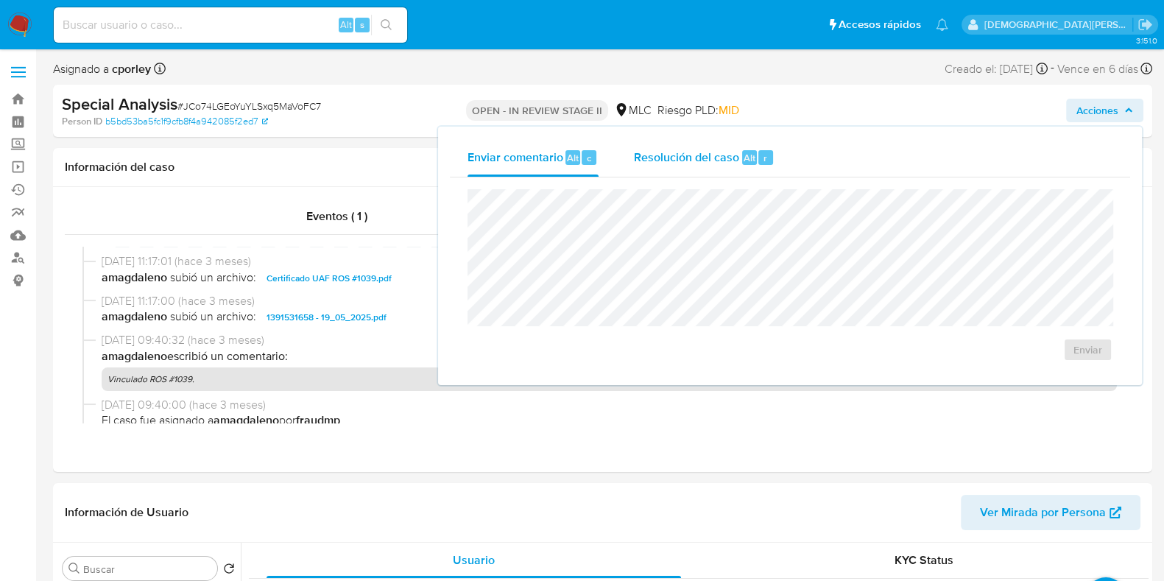
click at [689, 149] on span "Resolución del caso" at bounding box center [686, 157] width 105 height 17
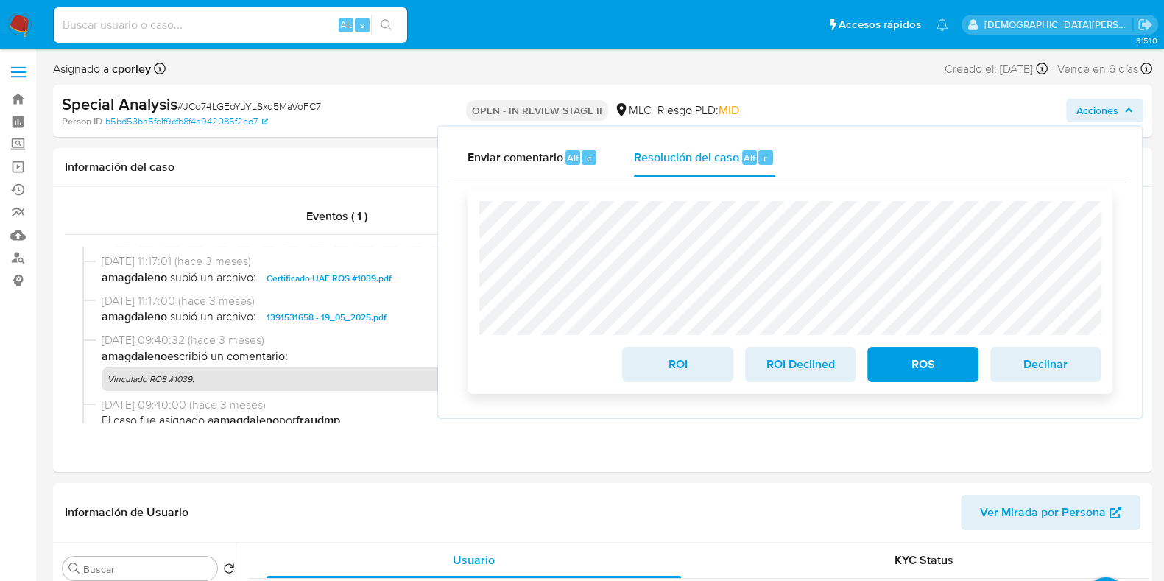
click at [660, 373] on span "ROI" at bounding box center [677, 364] width 72 height 32
